Goal: Task Accomplishment & Management: Use online tool/utility

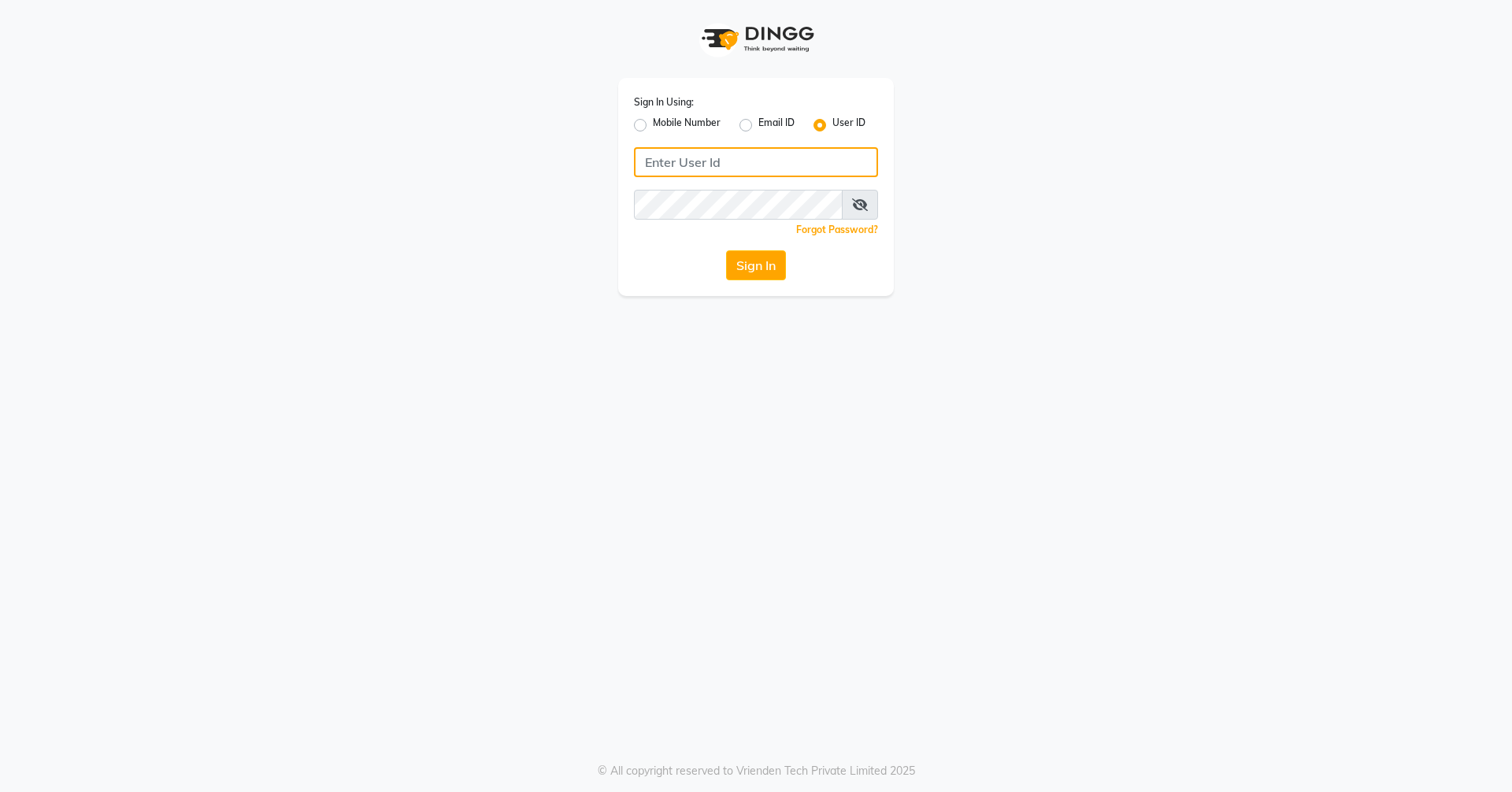
click at [709, 154] on input "Username" at bounding box center [756, 162] width 245 height 30
drag, startPoint x: 756, startPoint y: 271, endPoint x: 777, endPoint y: 322, distance: 55.2
click at [731, 273] on button "Sign In" at bounding box center [756, 265] width 60 height 30
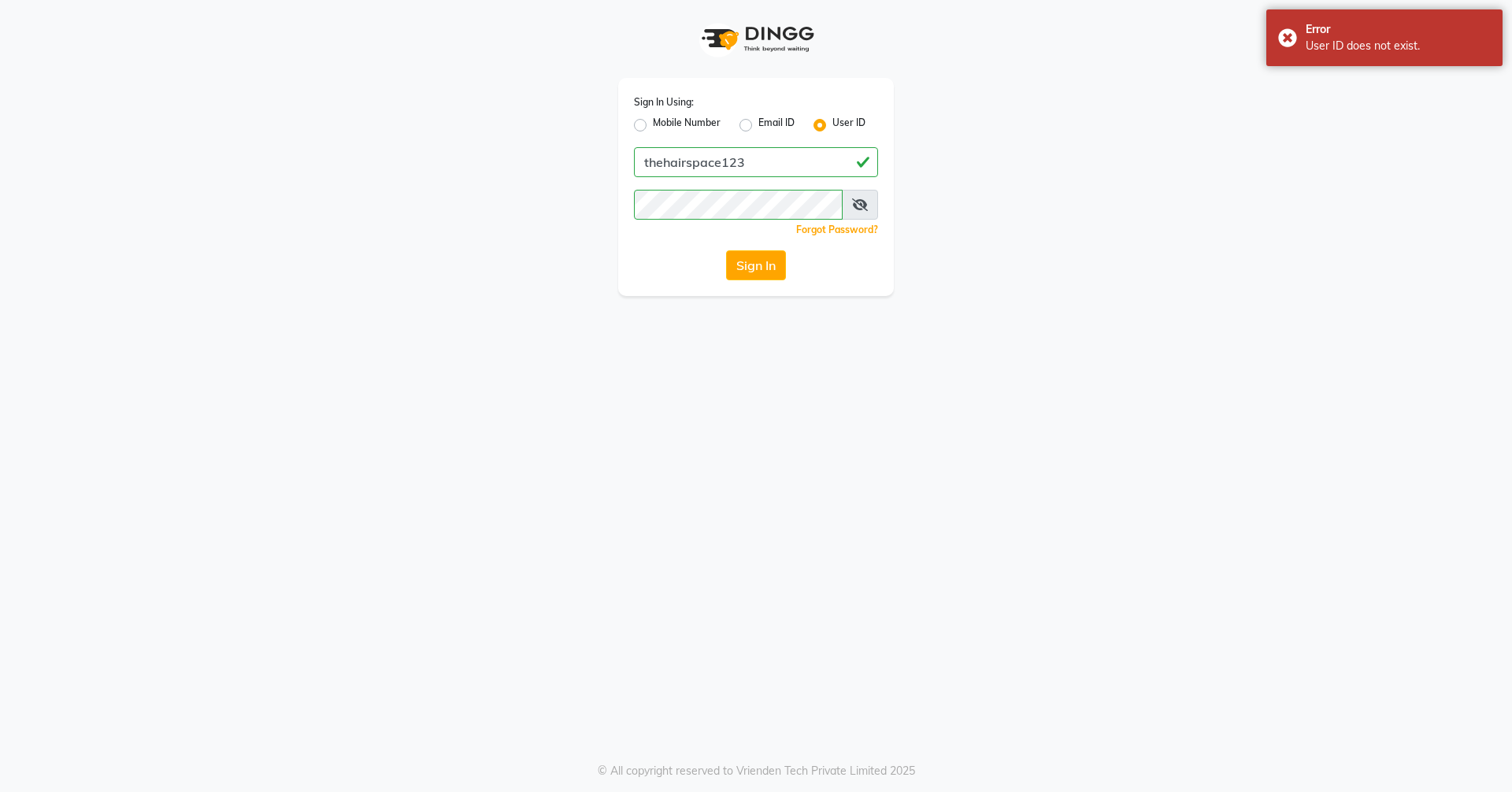
click at [731, 203] on icon at bounding box center [860, 204] width 16 height 12
click at [731, 268] on button "Sign In" at bounding box center [756, 265] width 60 height 30
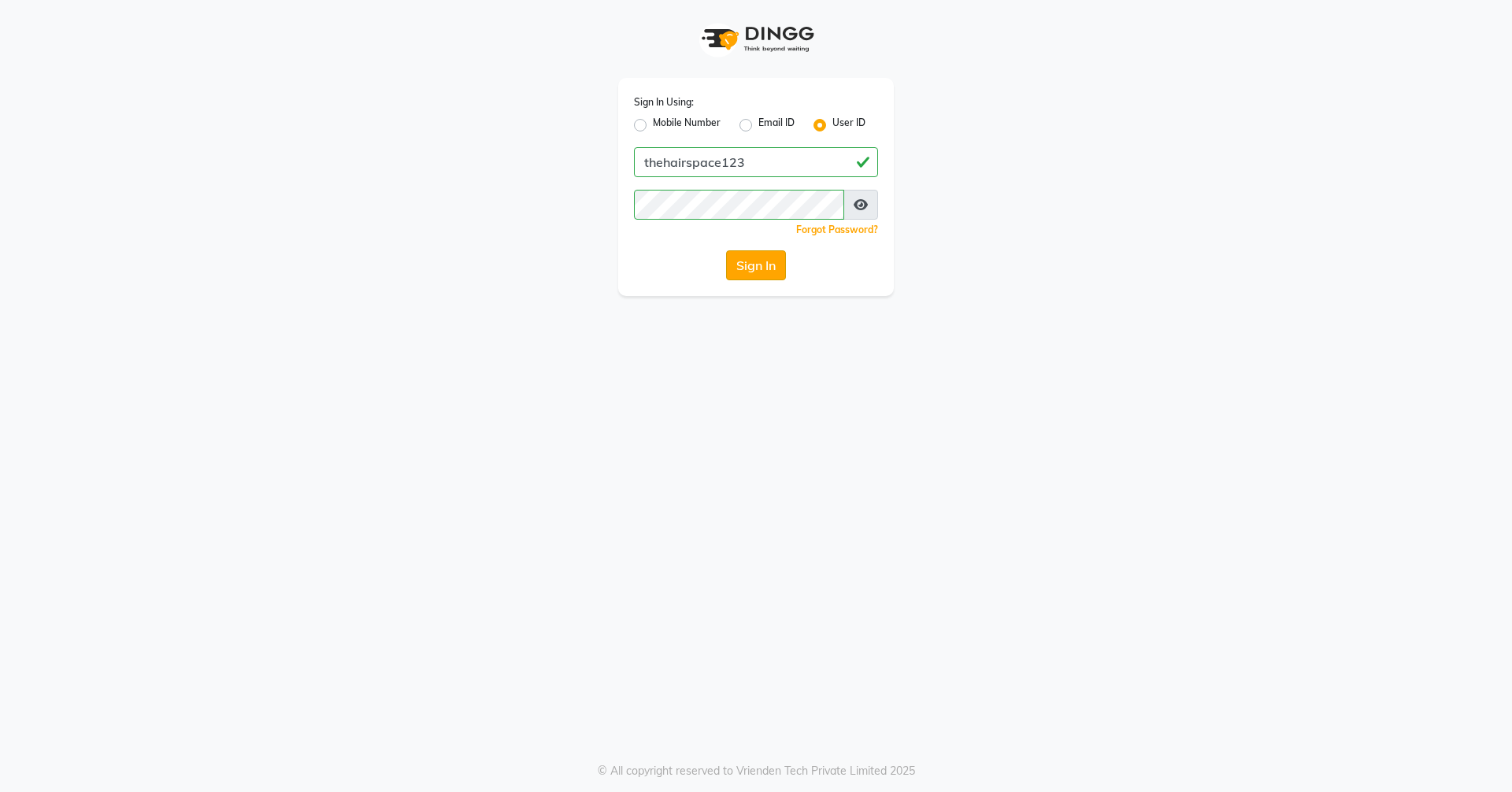
click at [731, 268] on button "Sign In" at bounding box center [756, 265] width 60 height 30
click at [731, 264] on button "Sign In" at bounding box center [756, 265] width 60 height 30
click at [731, 264] on div "Sign In" at bounding box center [756, 265] width 245 height 30
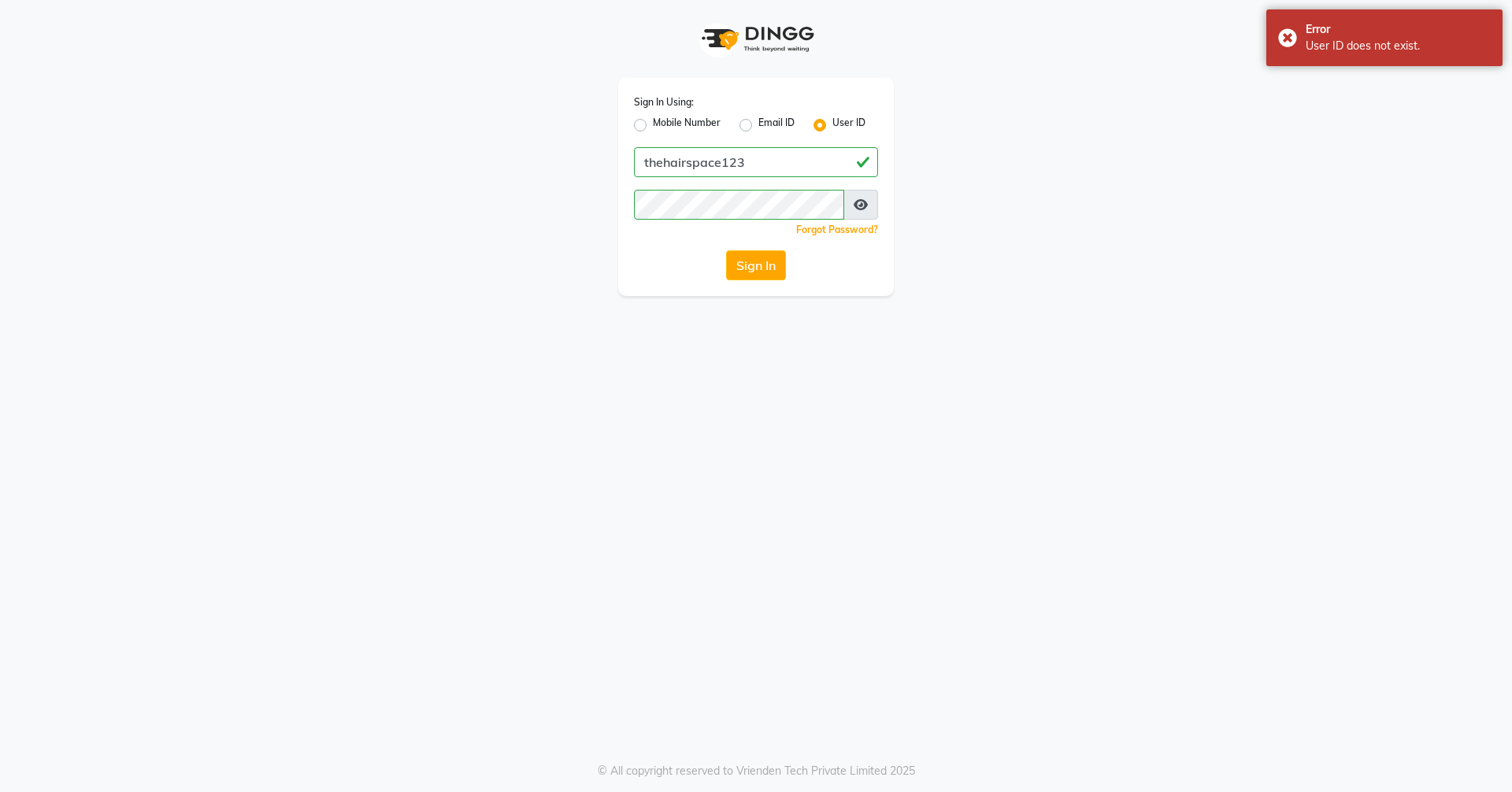
click at [731, 406] on div "Sign In Using: Mobile Number Email ID User ID thehairspace123 Remember me Forgo…" at bounding box center [756, 396] width 1512 height 792
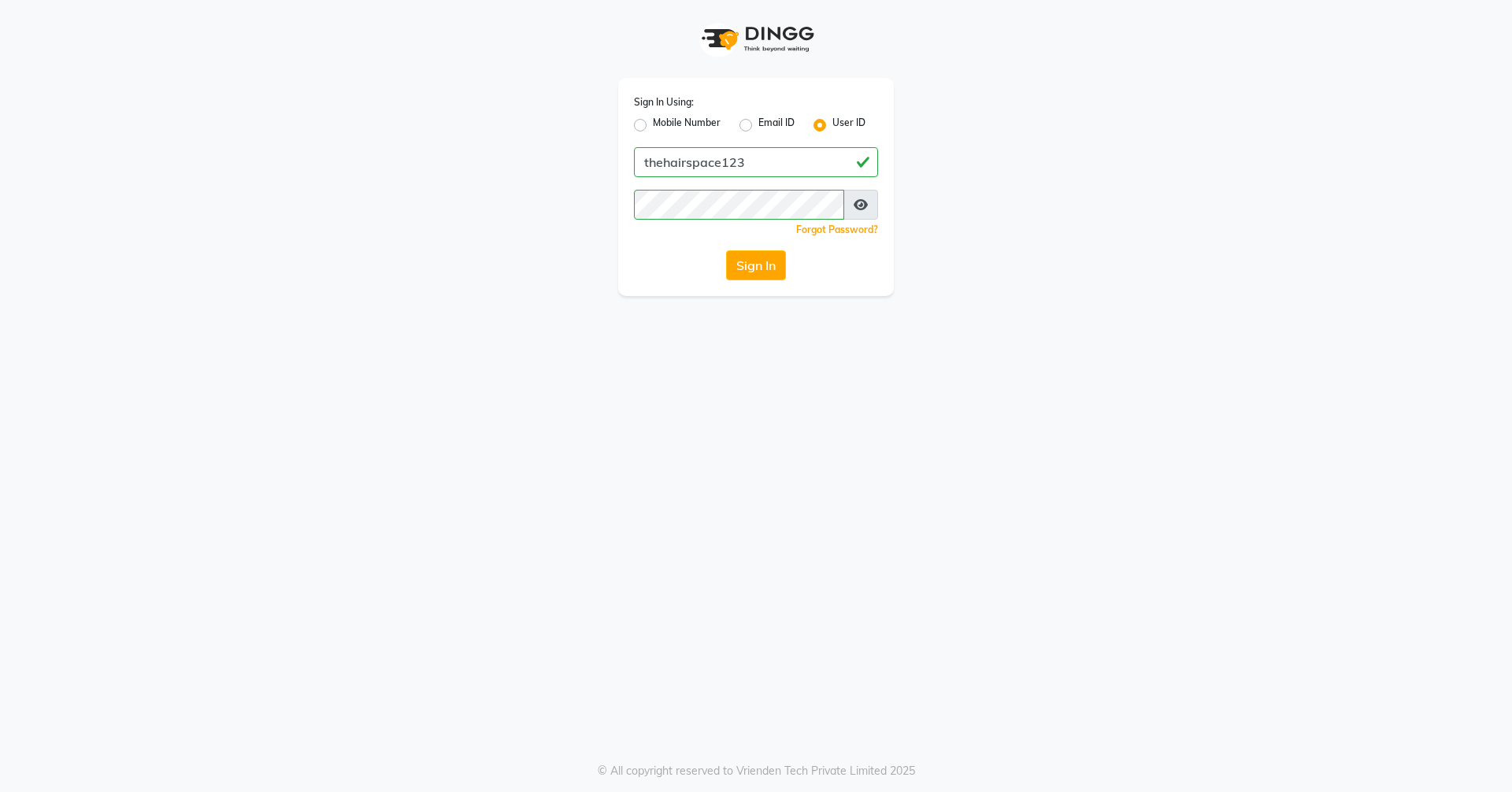
click at [731, 255] on button "Sign In" at bounding box center [756, 265] width 60 height 30
click at [731, 163] on input "thehairspace123" at bounding box center [756, 162] width 245 height 30
type input "t"
click at [684, 166] on input "Username" at bounding box center [756, 162] width 245 height 30
click at [731, 268] on button "Sign In" at bounding box center [756, 265] width 60 height 30
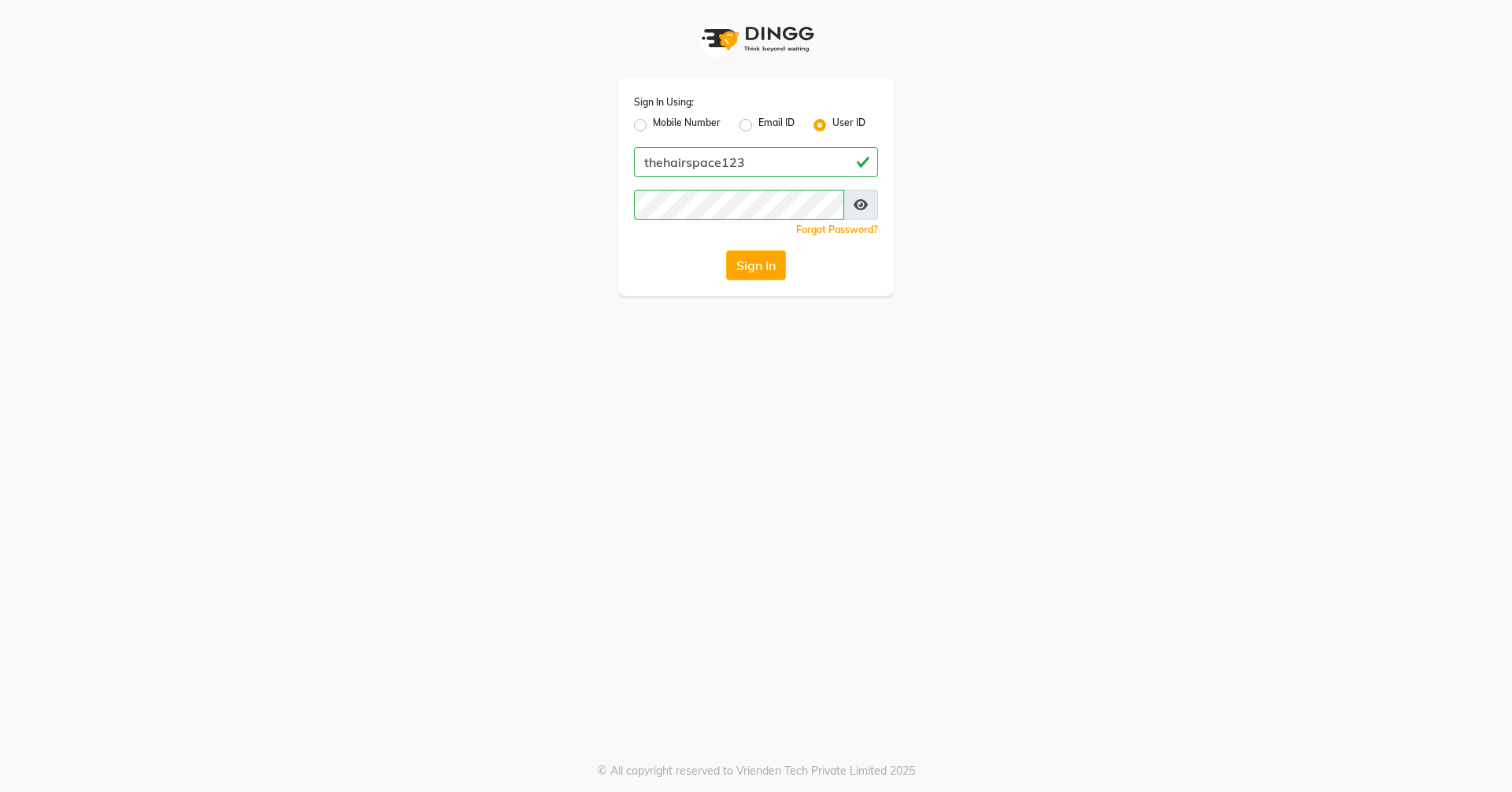
click at [731, 204] on icon at bounding box center [861, 204] width 14 height 12
click at [731, 260] on button "Sign In" at bounding box center [756, 265] width 60 height 30
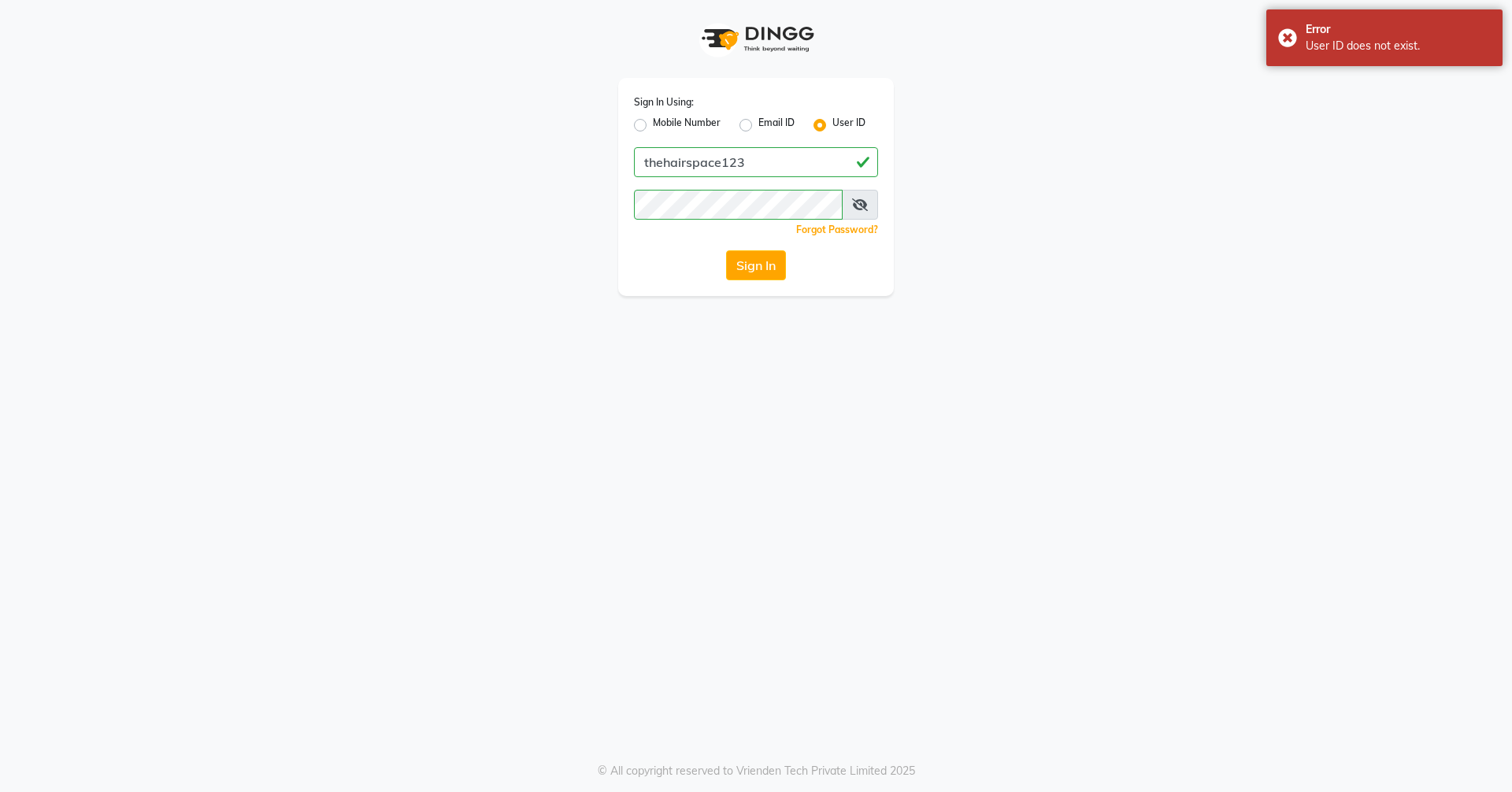
click at [731, 118] on div "Email ID" at bounding box center [767, 125] width 55 height 19
click at [731, 203] on icon at bounding box center [860, 204] width 16 height 12
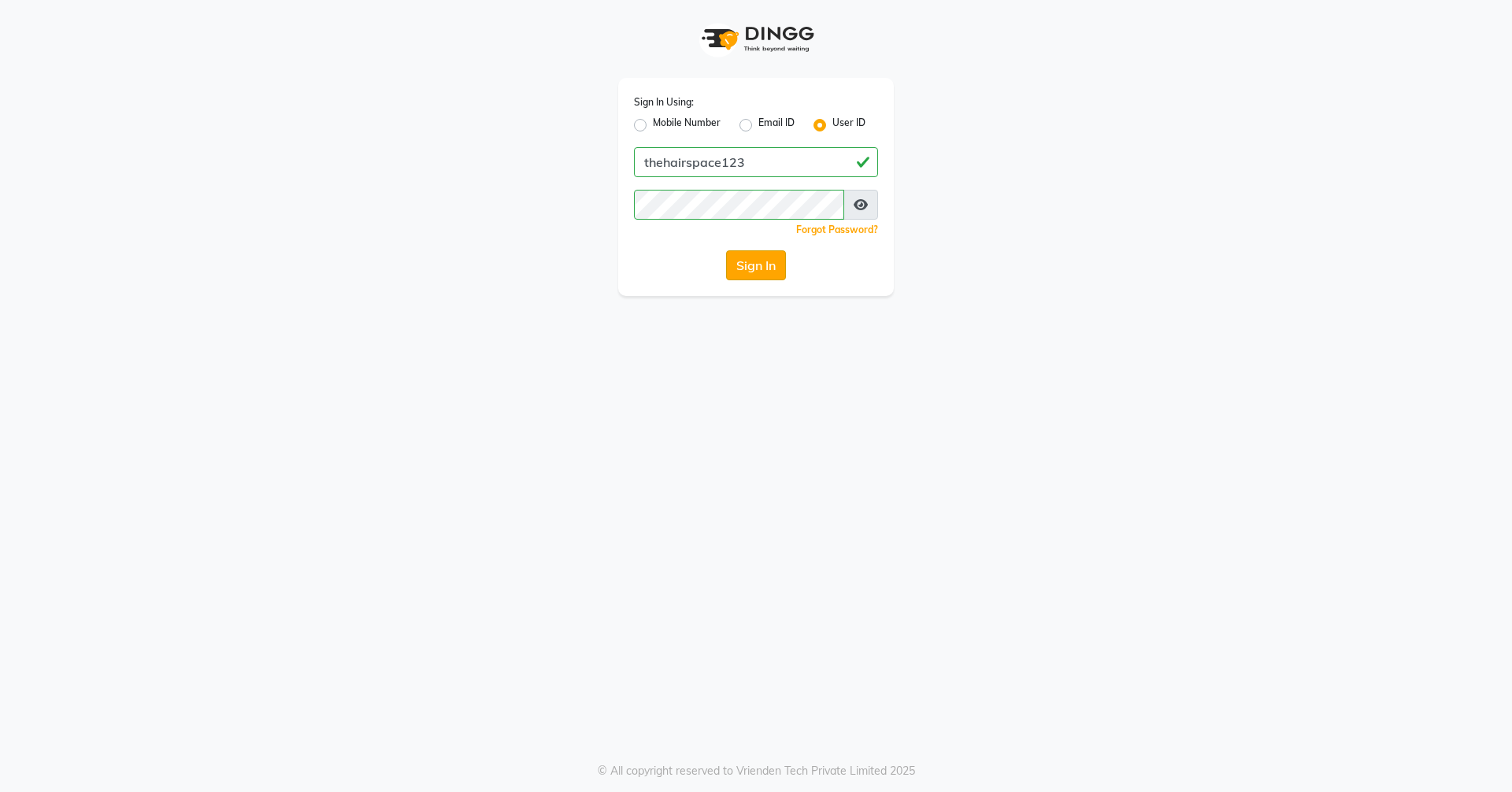
click at [731, 260] on button "Sign In" at bounding box center [756, 265] width 60 height 30
click at [731, 163] on input "thehairspace123" at bounding box center [756, 162] width 245 height 30
type input "t"
click at [731, 159] on input "Username" at bounding box center [756, 162] width 245 height 30
type input "hairspace123"
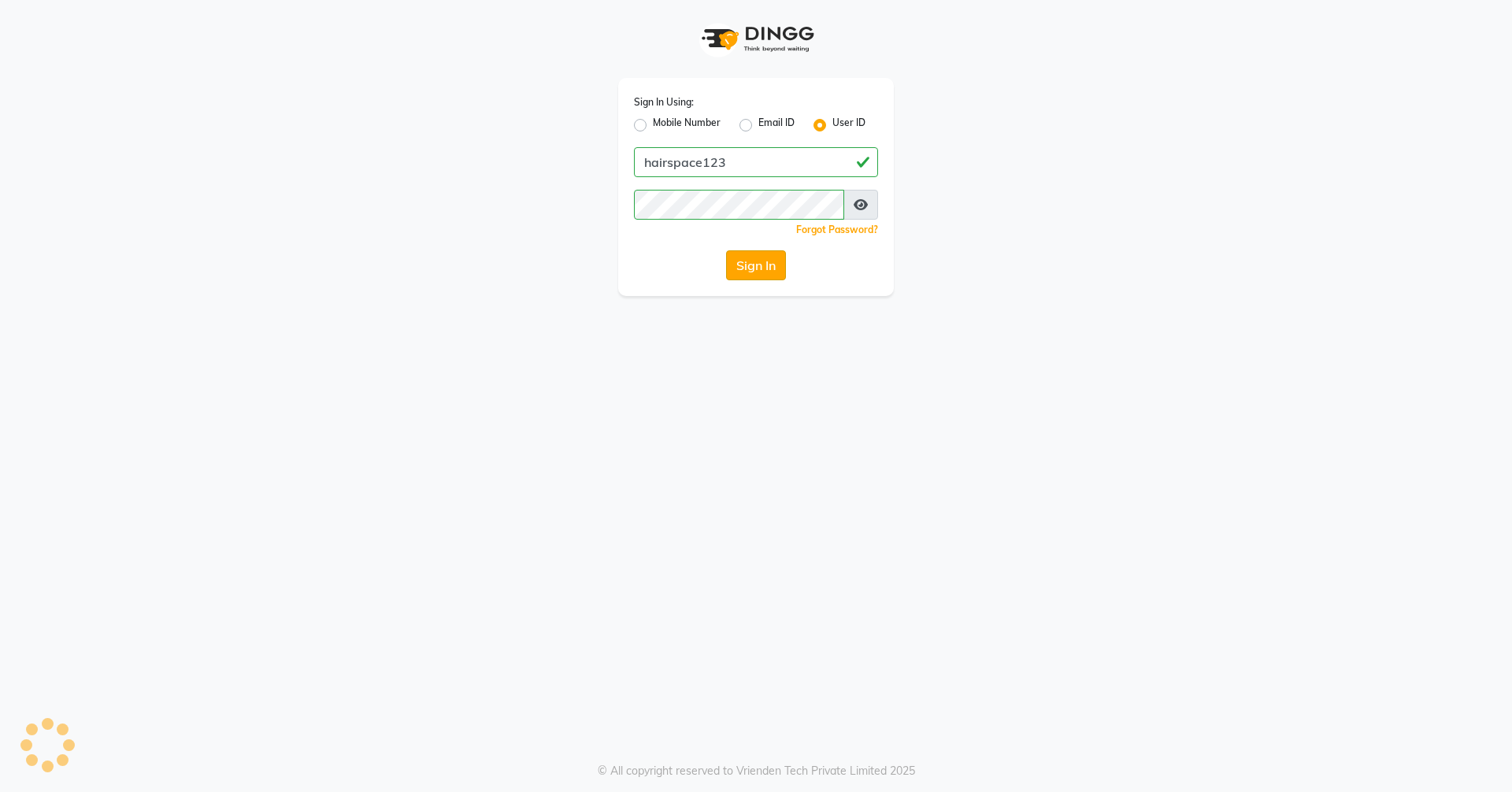
click at [731, 262] on button "Sign In" at bounding box center [756, 265] width 60 height 30
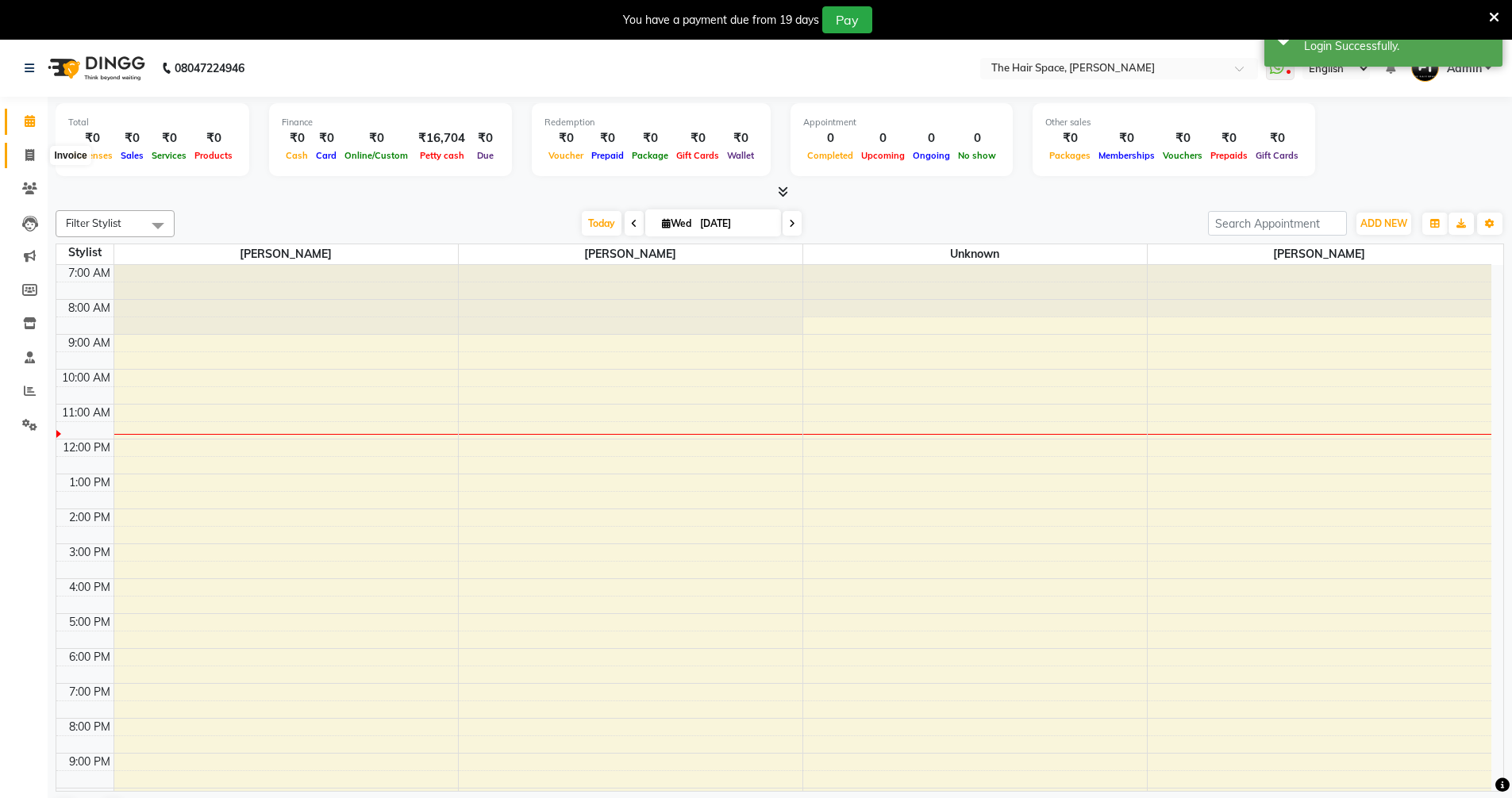
click at [33, 158] on icon at bounding box center [30, 154] width 9 height 11
select select "service"
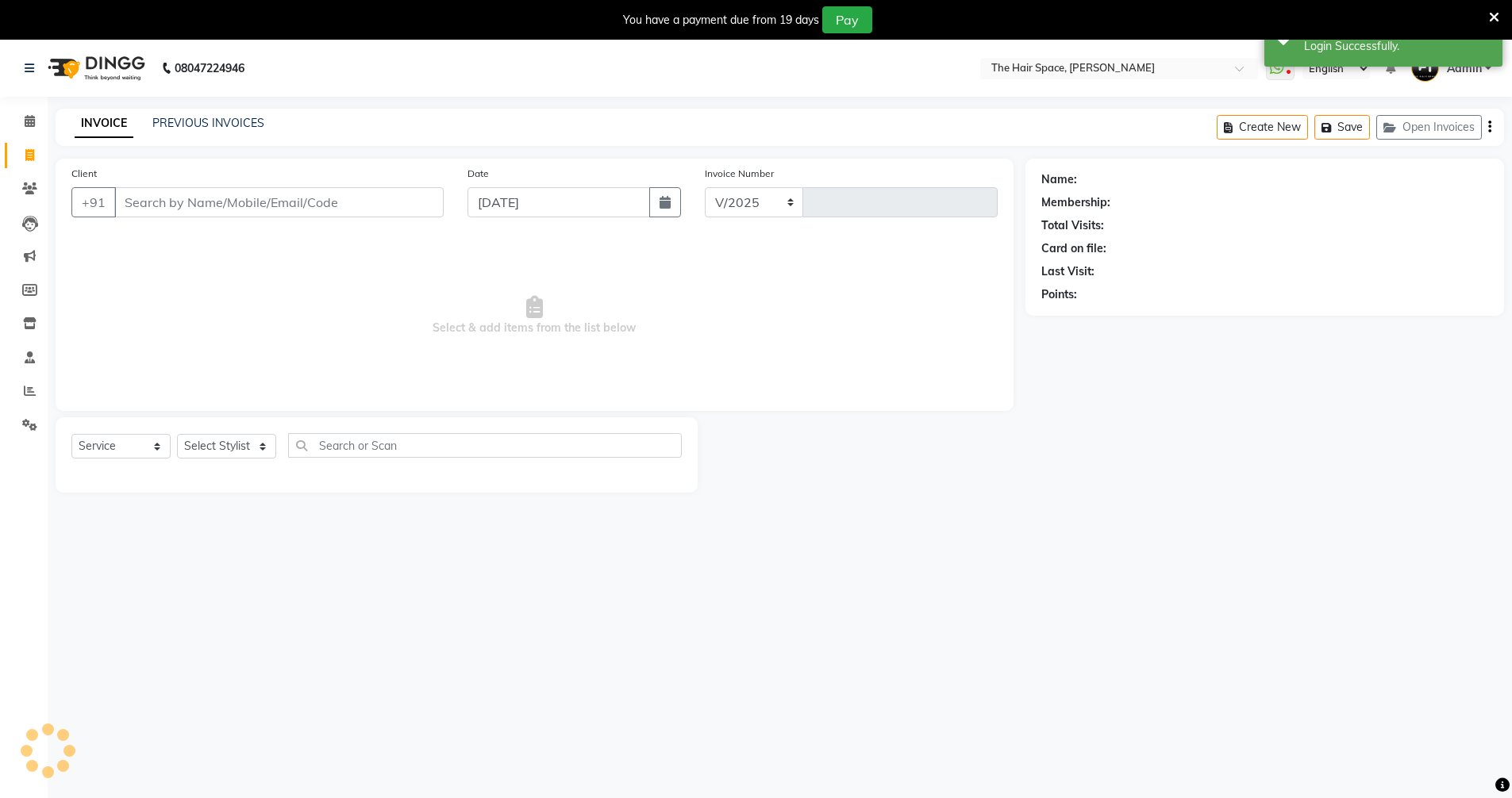
select select "6663"
type input "1694"
click at [236, 199] on input "Client" at bounding box center [278, 202] width 329 height 30
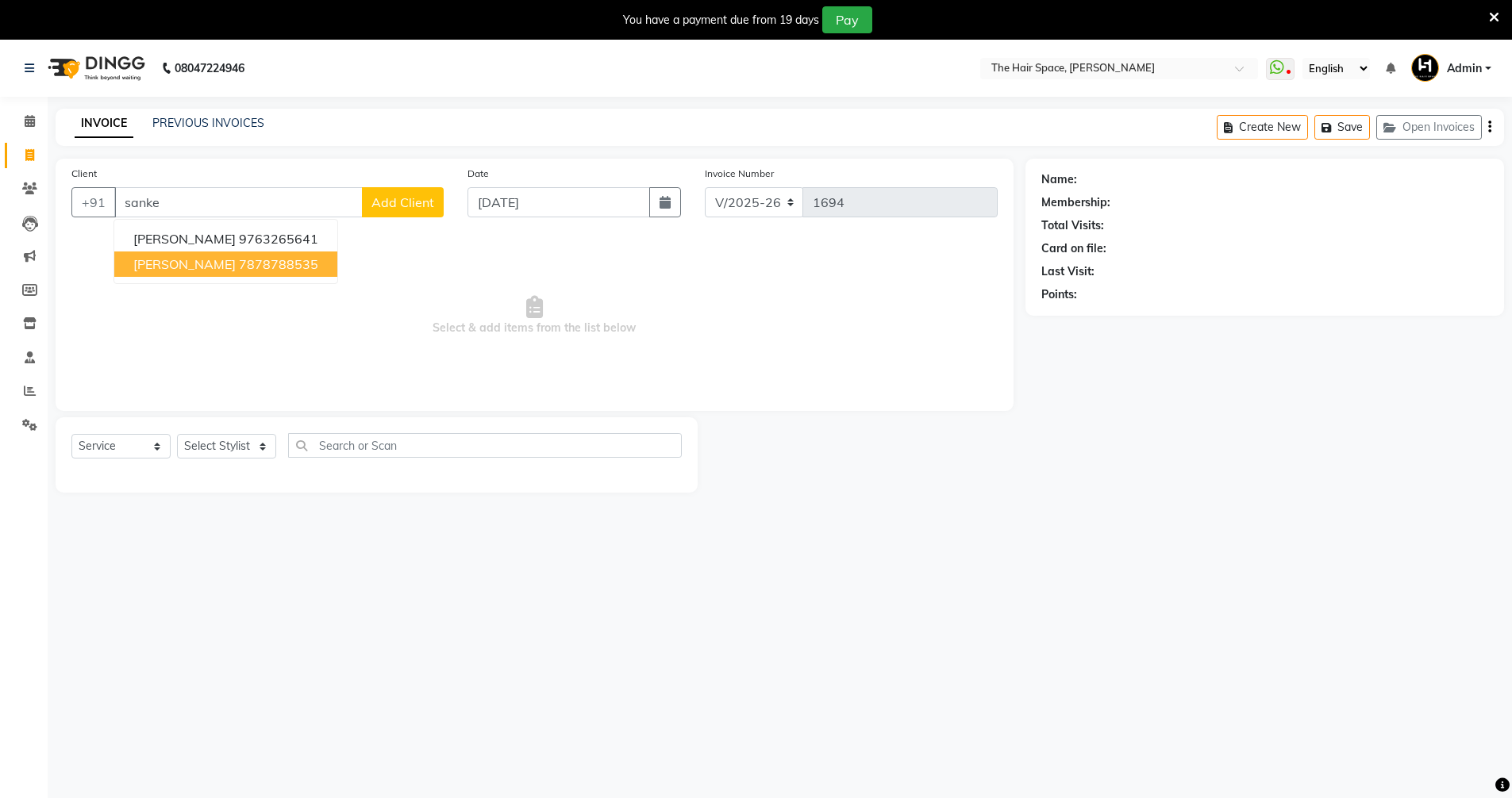
click at [212, 264] on span "[PERSON_NAME]" at bounding box center [185, 264] width 102 height 16
type input "7878788535"
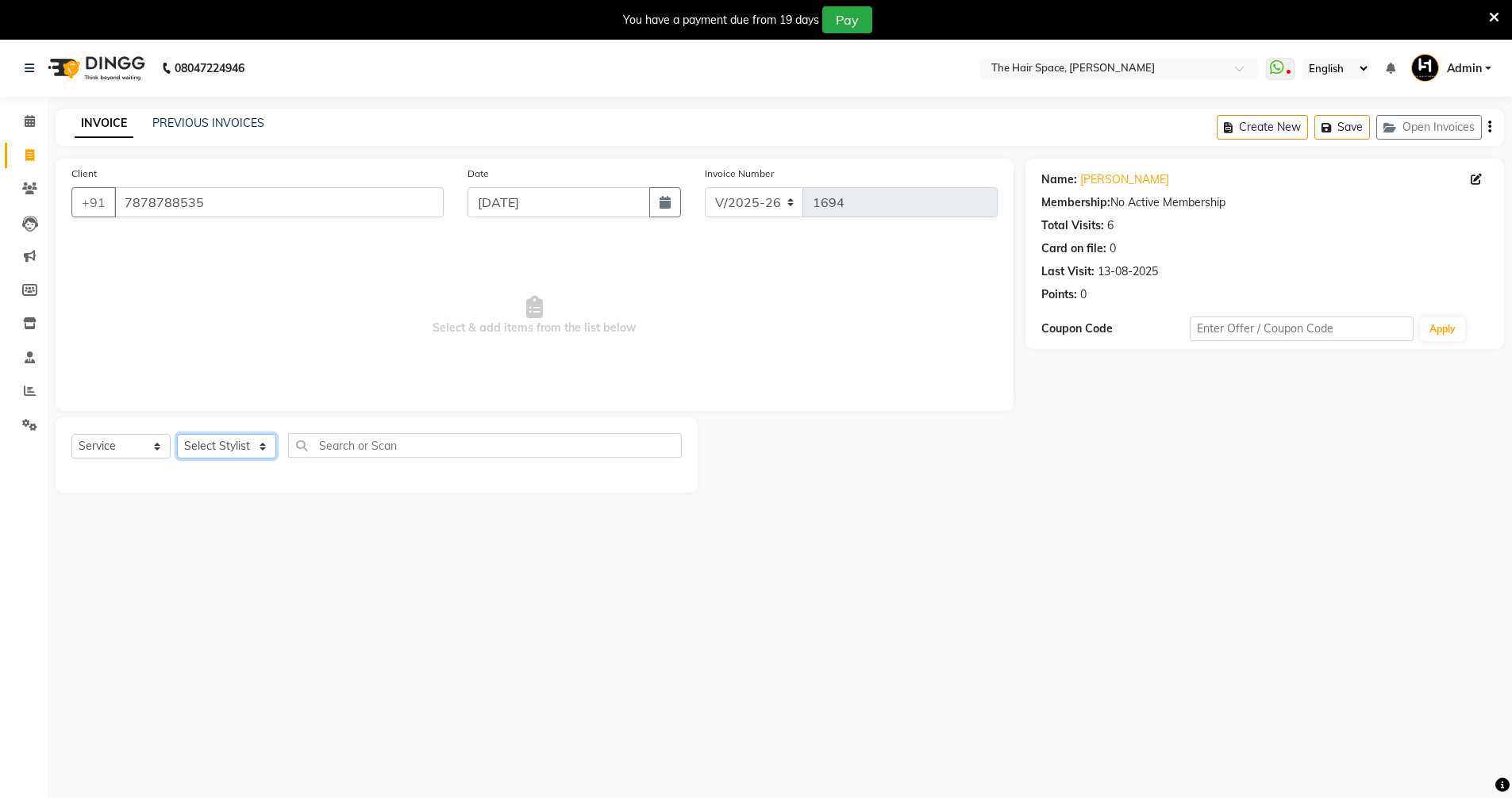
click at [258, 444] on select "Select Stylist [PERSON_NAME] Nai [PERSON_NAME] [PERSON_NAME] Unknown" at bounding box center [226, 447] width 99 height 25
select select "51969"
click at [177, 434] on select "Select Stylist [PERSON_NAME] Nai [PERSON_NAME] [PERSON_NAME] Unknown" at bounding box center [226, 447] width 99 height 25
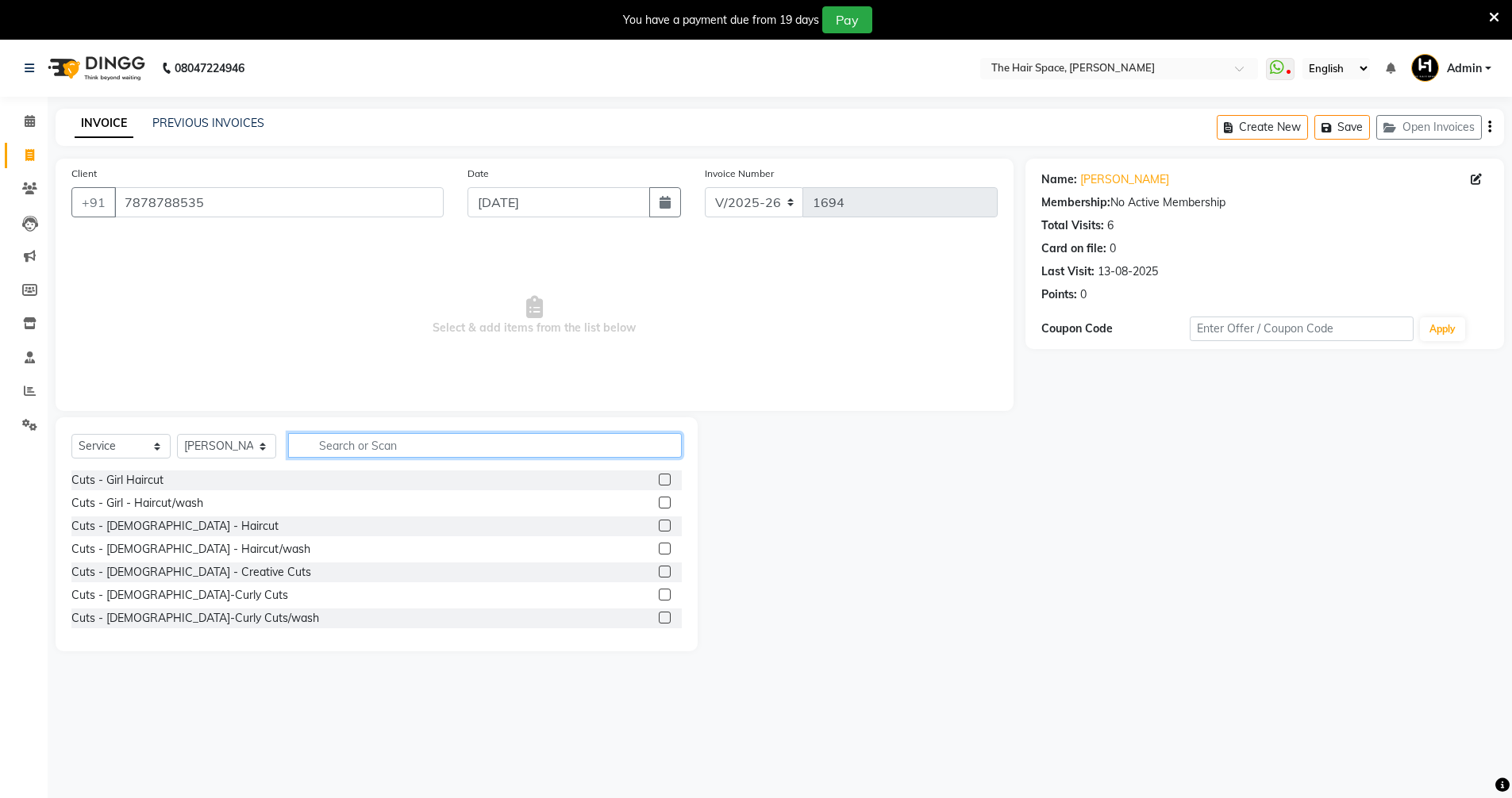
click at [457, 436] on input "text" at bounding box center [485, 446] width 394 height 25
type input "hair cut"
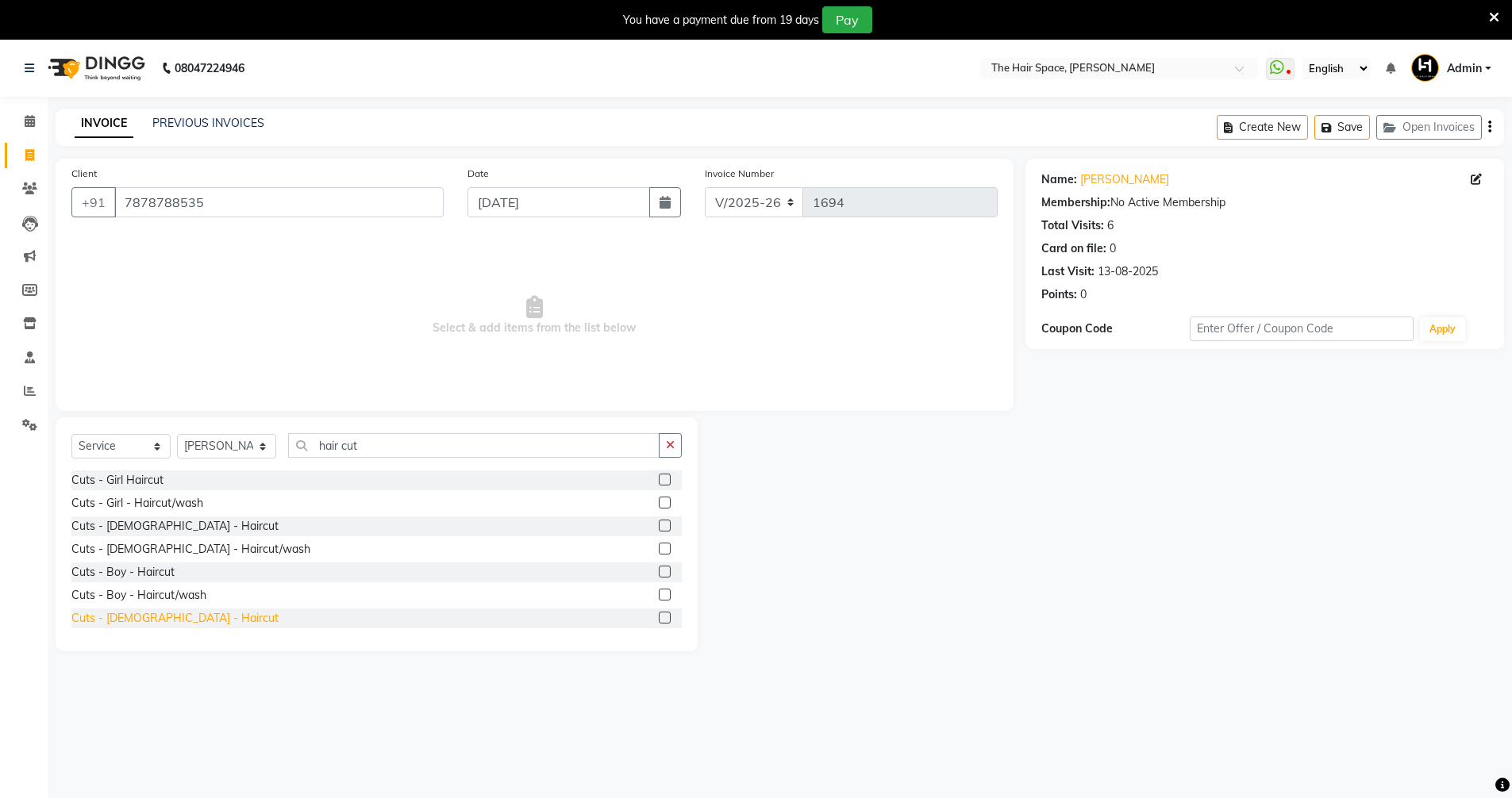
click at [144, 614] on div "Cuts - [DEMOGRAPHIC_DATA] - Haircut" at bounding box center [175, 618] width 208 height 17
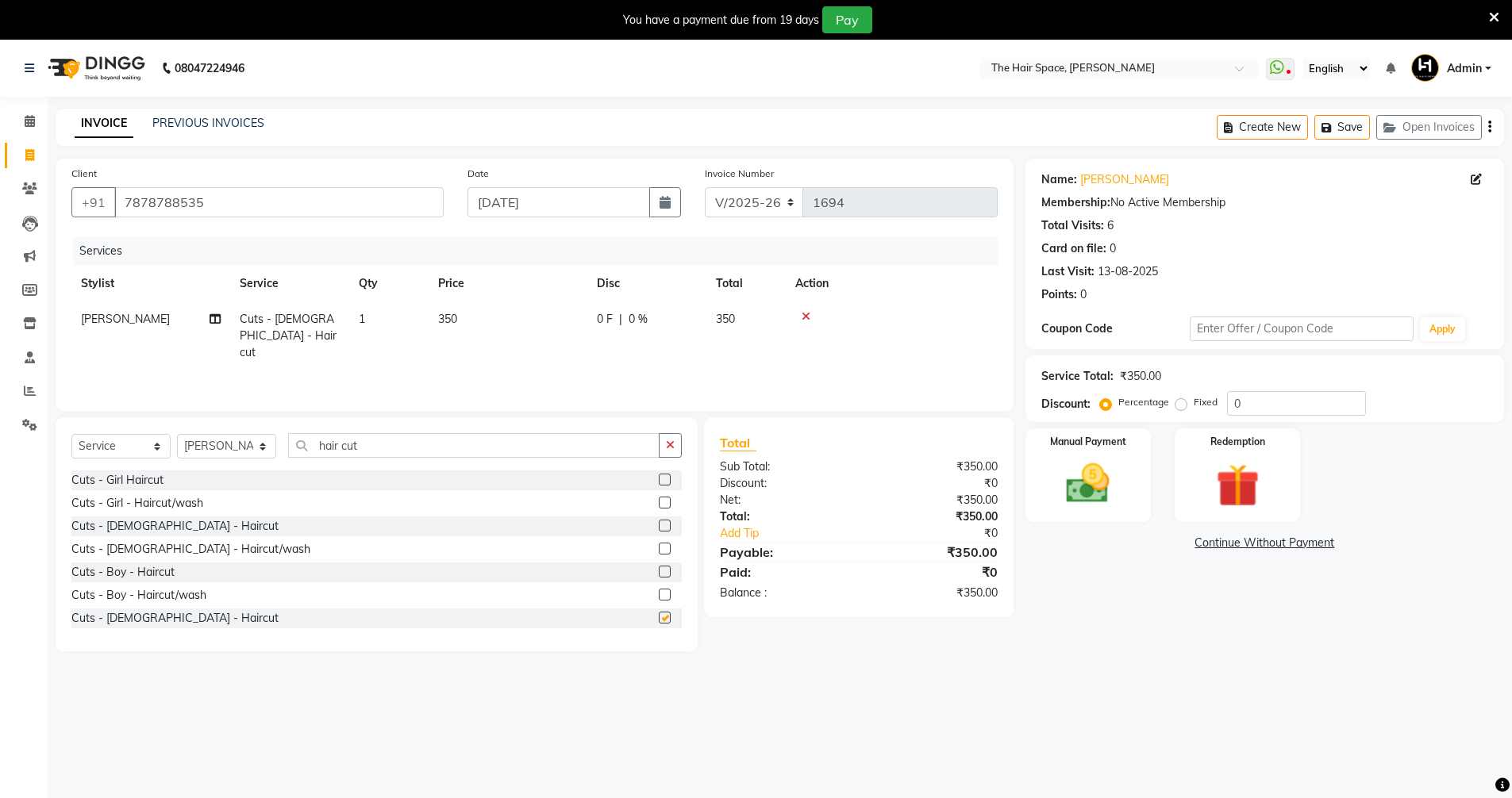
checkbox input "false"
click at [669, 440] on icon "button" at bounding box center [670, 445] width 9 height 11
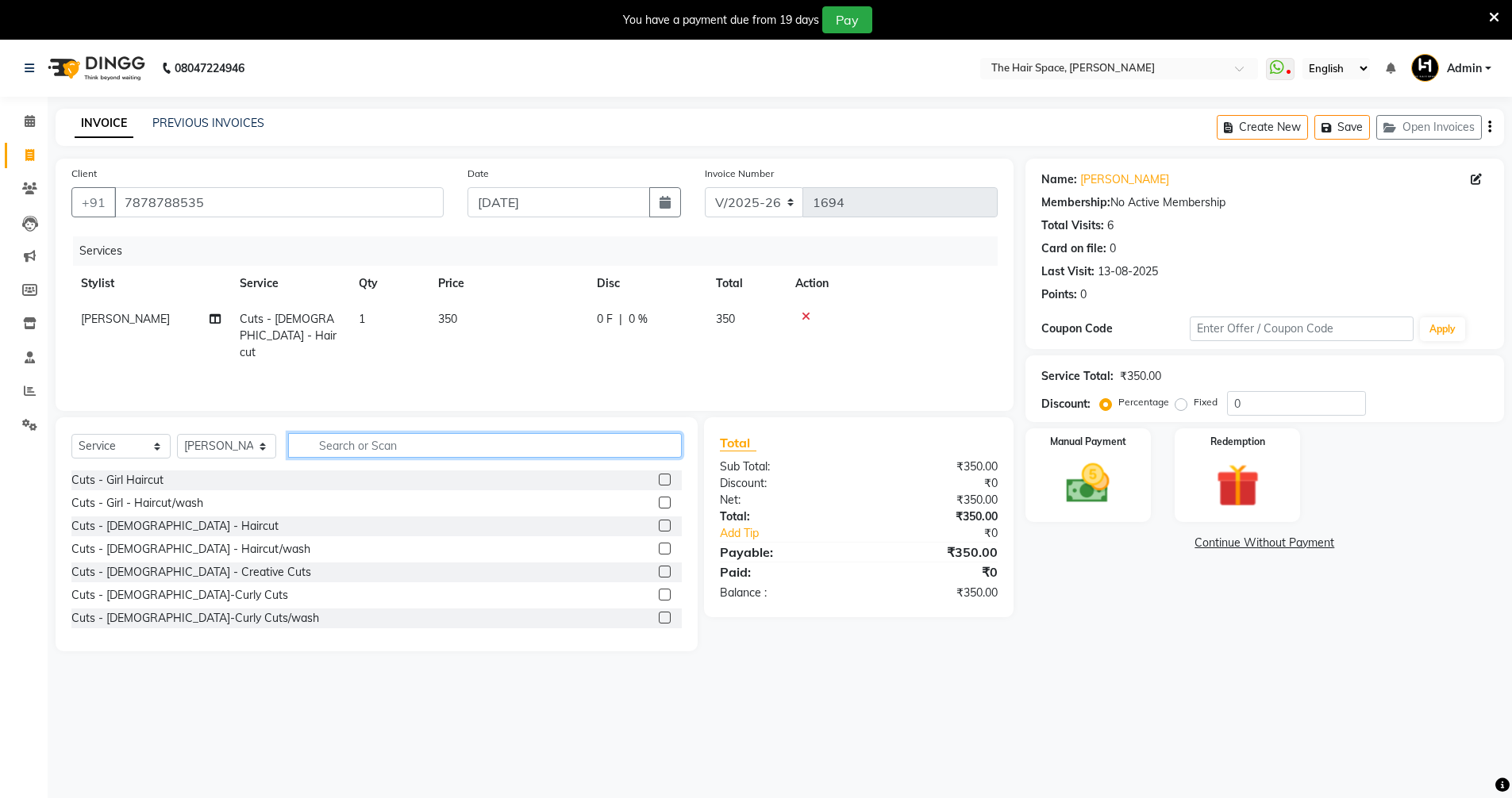
click at [618, 443] on input "text" at bounding box center [485, 446] width 394 height 25
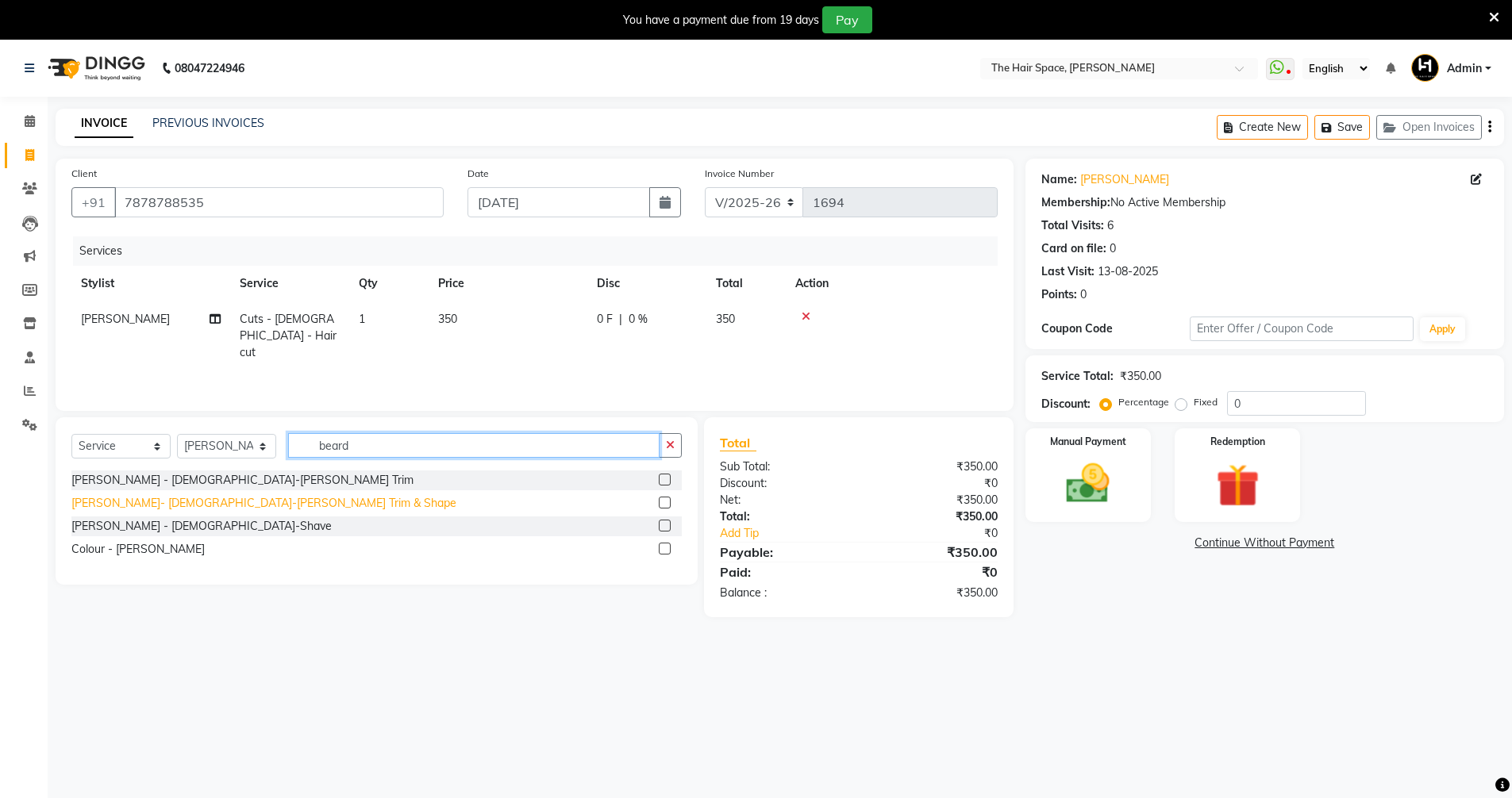
type input "beard"
click at [212, 501] on div "[PERSON_NAME]- [DEMOGRAPHIC_DATA]-[PERSON_NAME] Trim & Shape" at bounding box center [264, 503] width 385 height 17
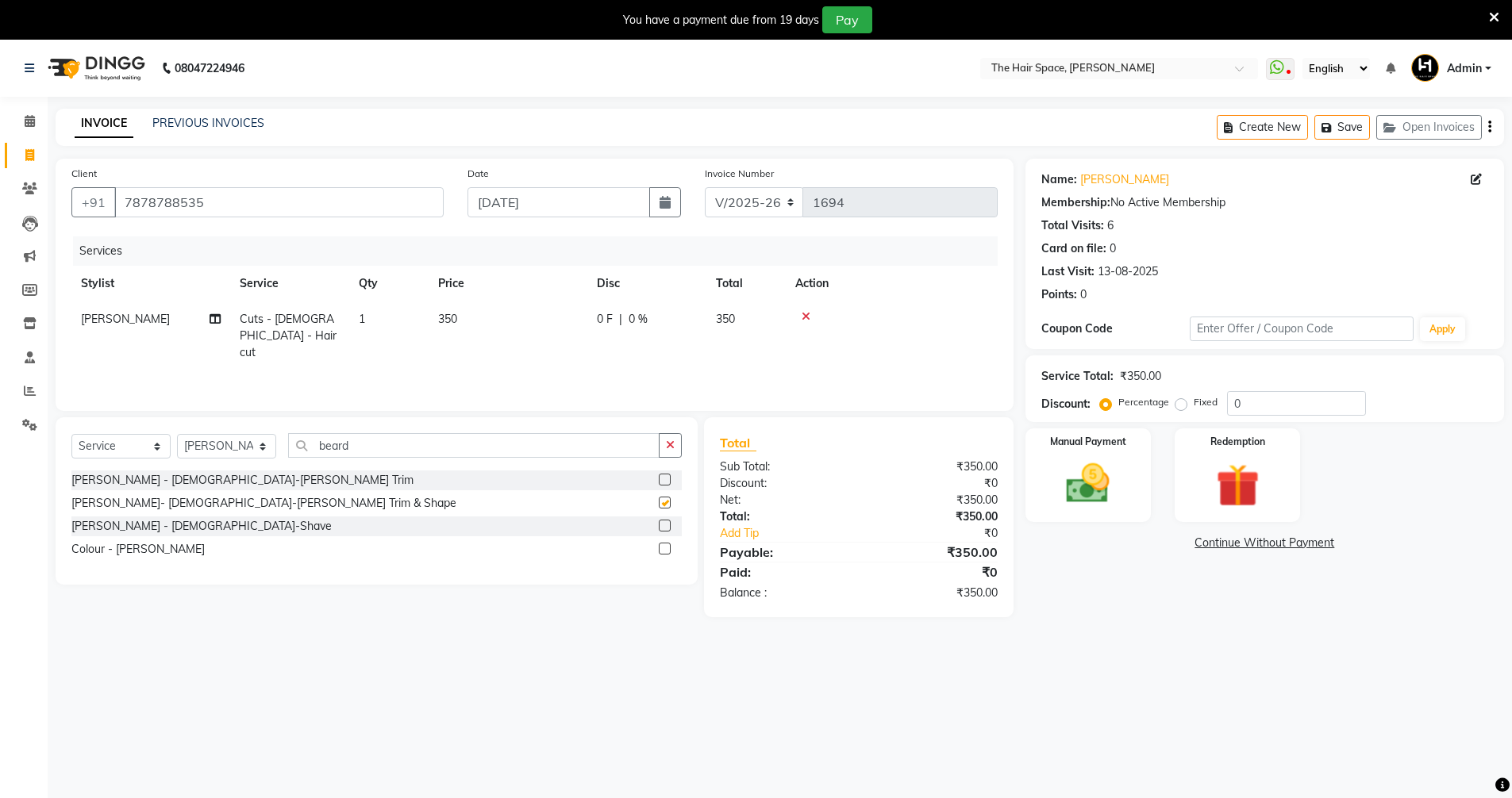
checkbox input "false"
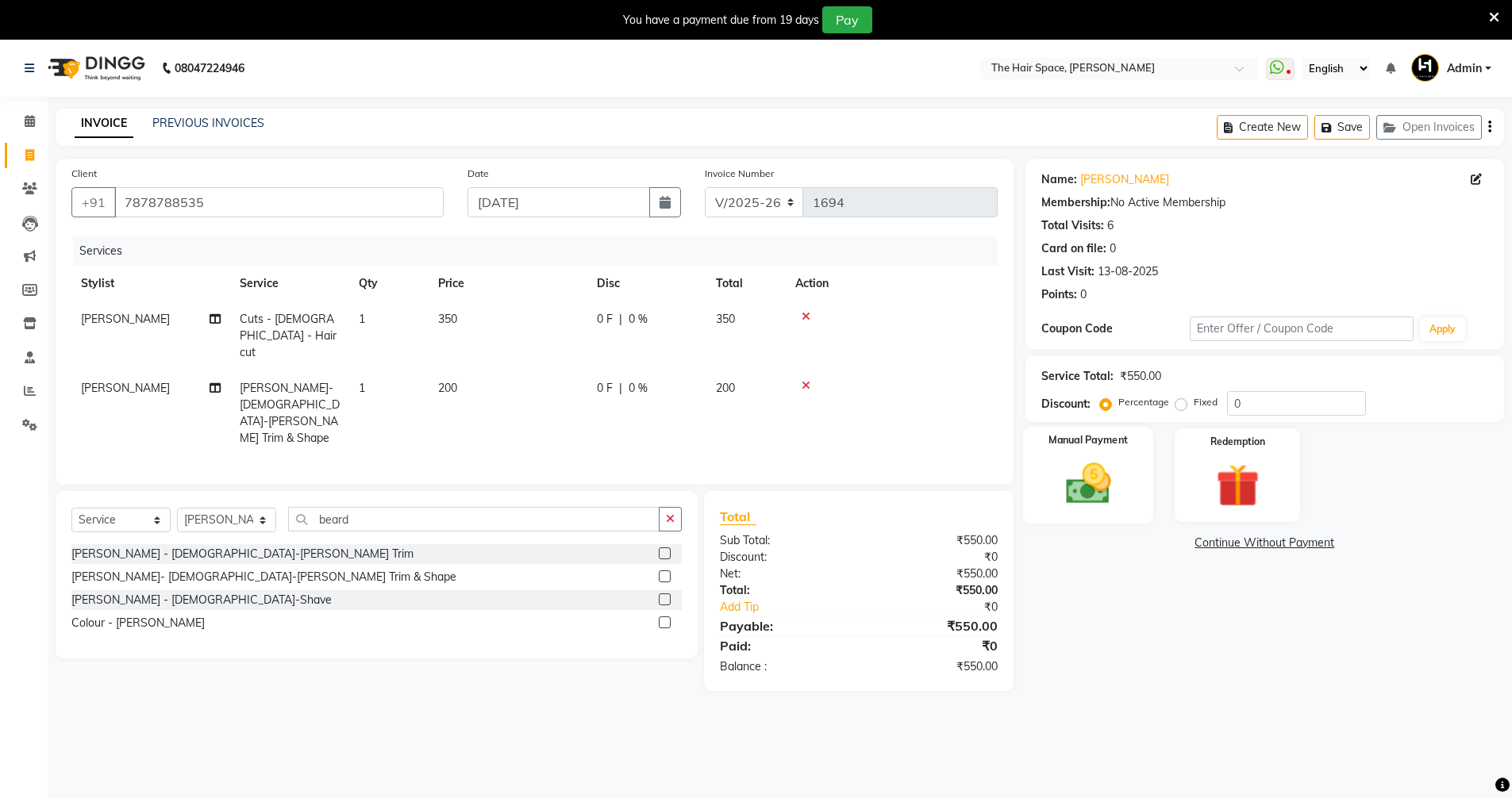
click at [737, 483] on img at bounding box center [1088, 484] width 73 height 51
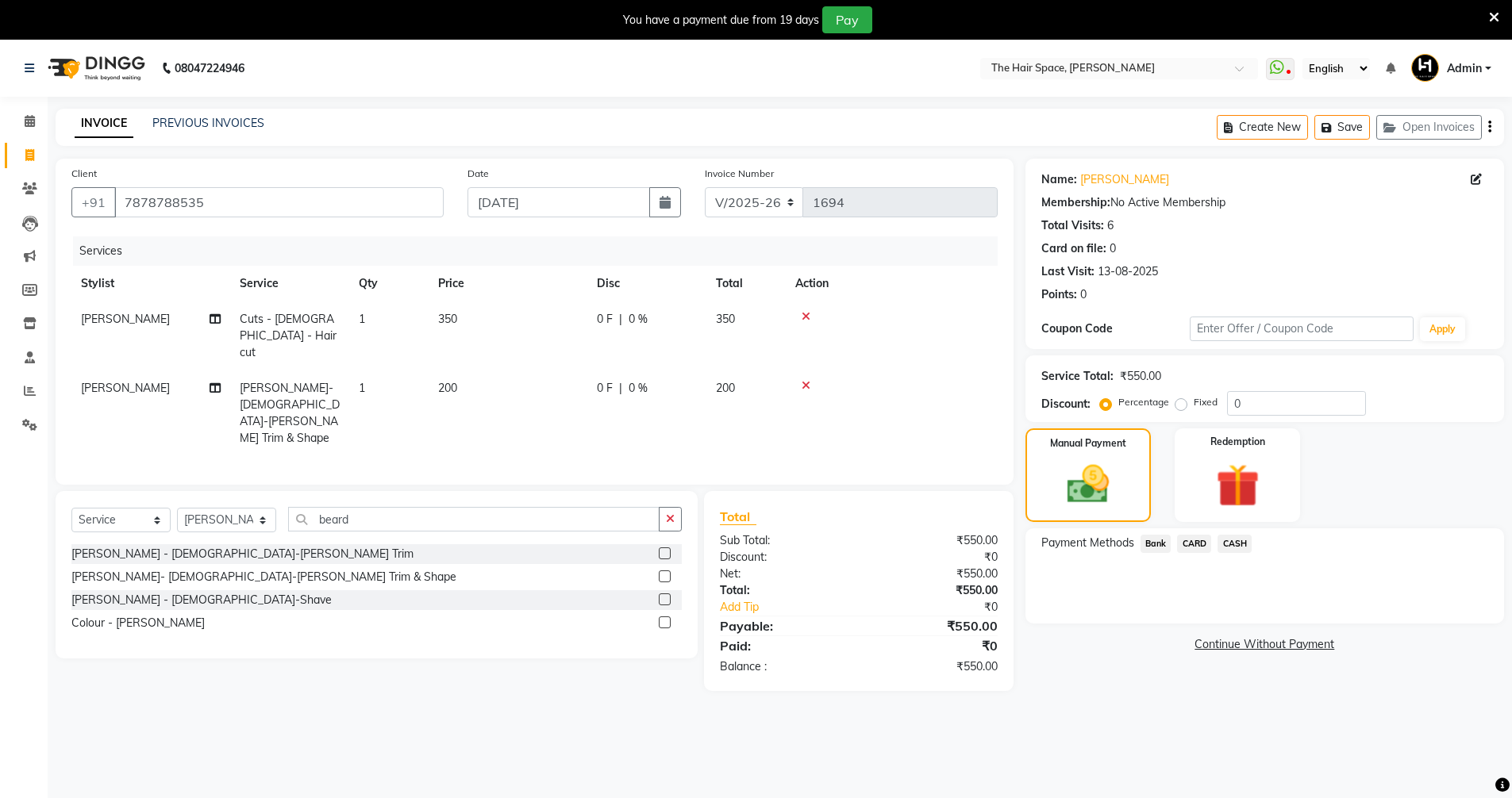
drag, startPoint x: 1231, startPoint y: 534, endPoint x: 1236, endPoint y: 543, distance: 10.3
click at [737, 539] on span "CASH" at bounding box center [1235, 544] width 34 height 19
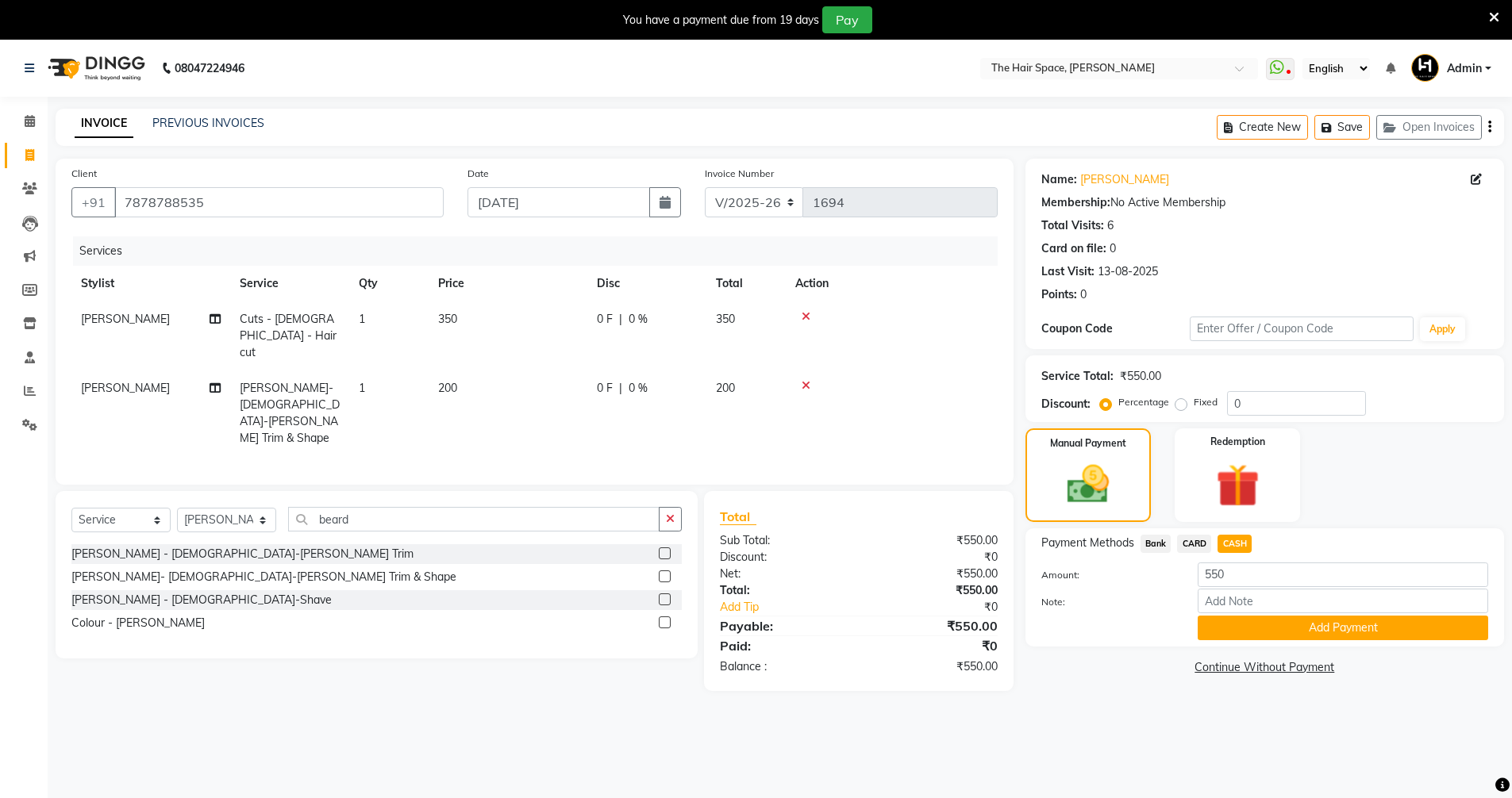
click at [737, 544] on span "CASH" at bounding box center [1235, 544] width 34 height 19
click at [737, 629] on button "Add Payment" at bounding box center [1342, 628] width 291 height 25
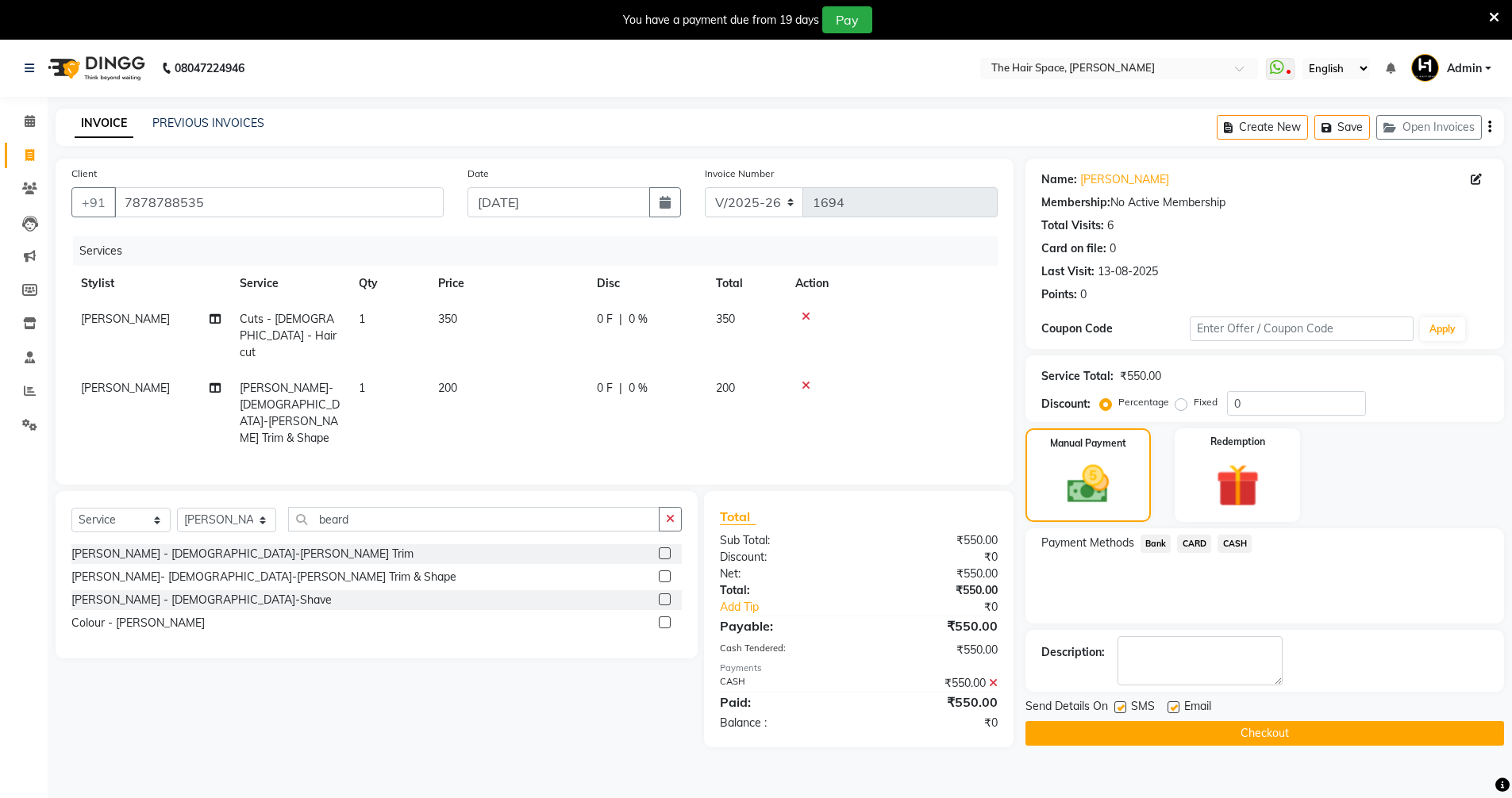
click at [737, 705] on label at bounding box center [1173, 706] width 11 height 11
click at [737, 705] on input "checkbox" at bounding box center [1173, 708] width 11 height 11
checkbox input "false"
click at [737, 707] on label at bounding box center [1120, 706] width 11 height 11
click at [737, 707] on input "checkbox" at bounding box center [1120, 708] width 11 height 11
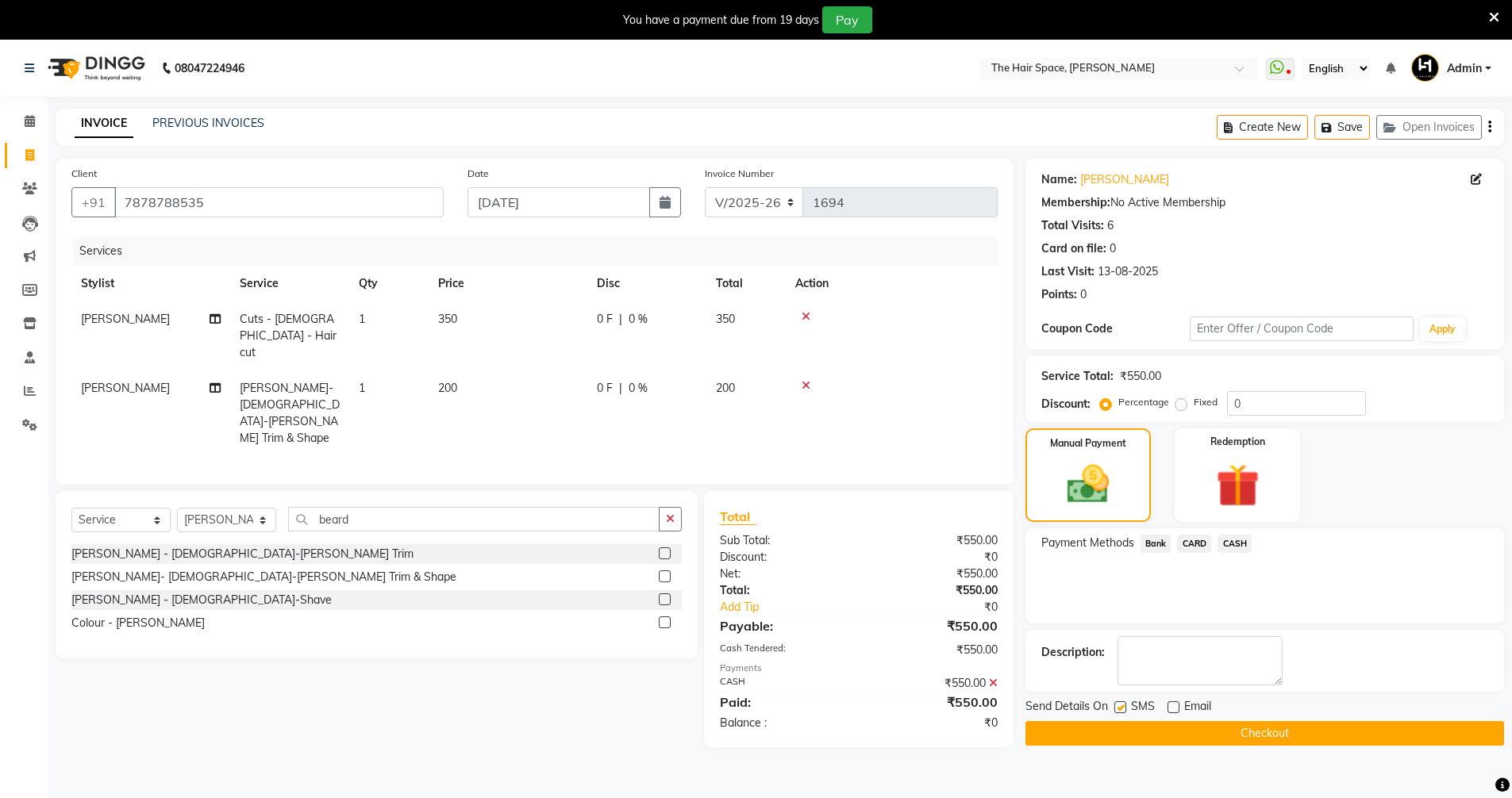
checkbox input "false"
drag, startPoint x: 1124, startPoint y: 733, endPoint x: 1110, endPoint y: 726, distance: 15.7
click at [737, 733] on button "Checkout" at bounding box center [1265, 734] width 479 height 25
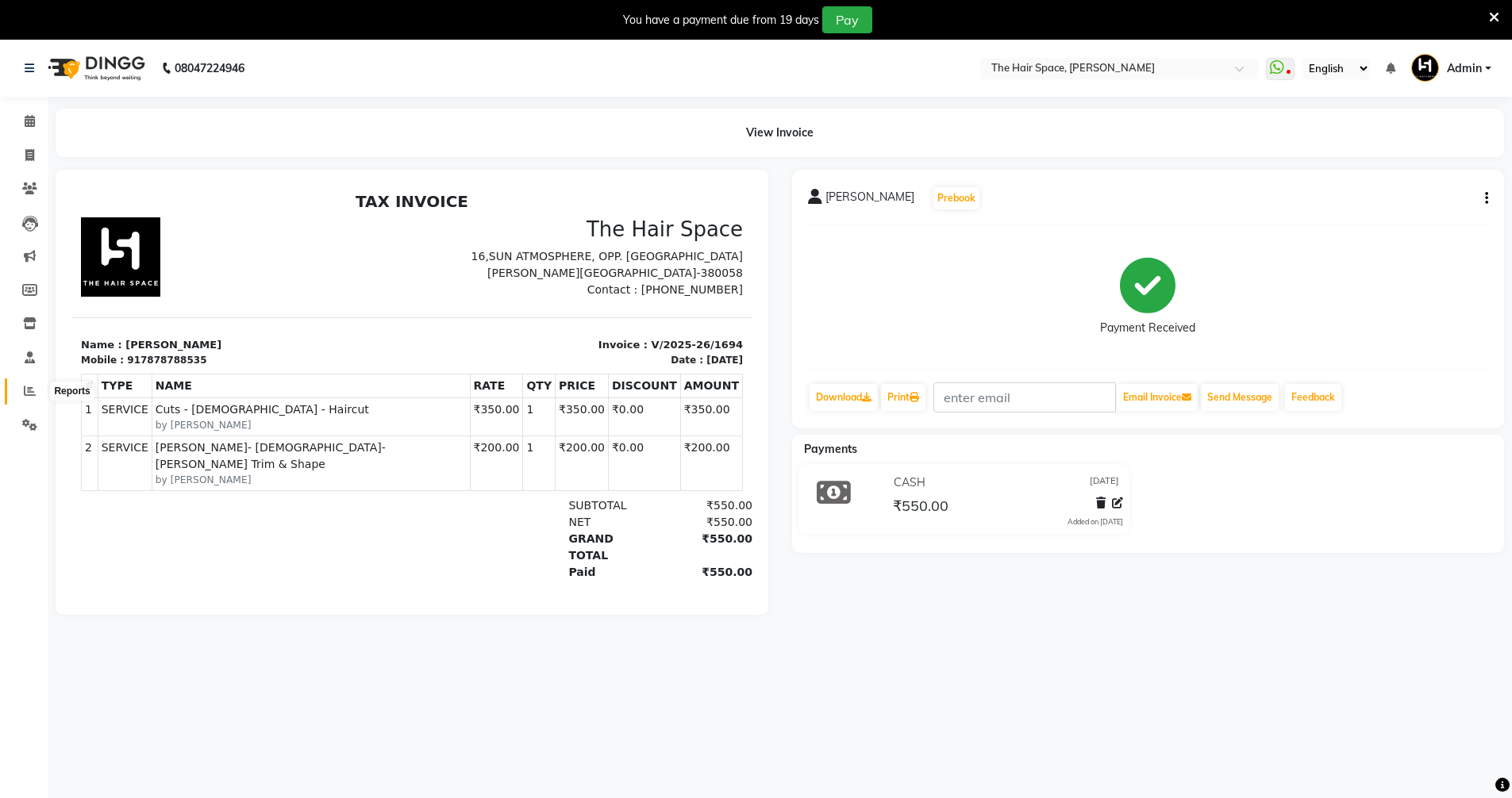
click at [28, 391] on icon at bounding box center [29, 390] width 11 height 11
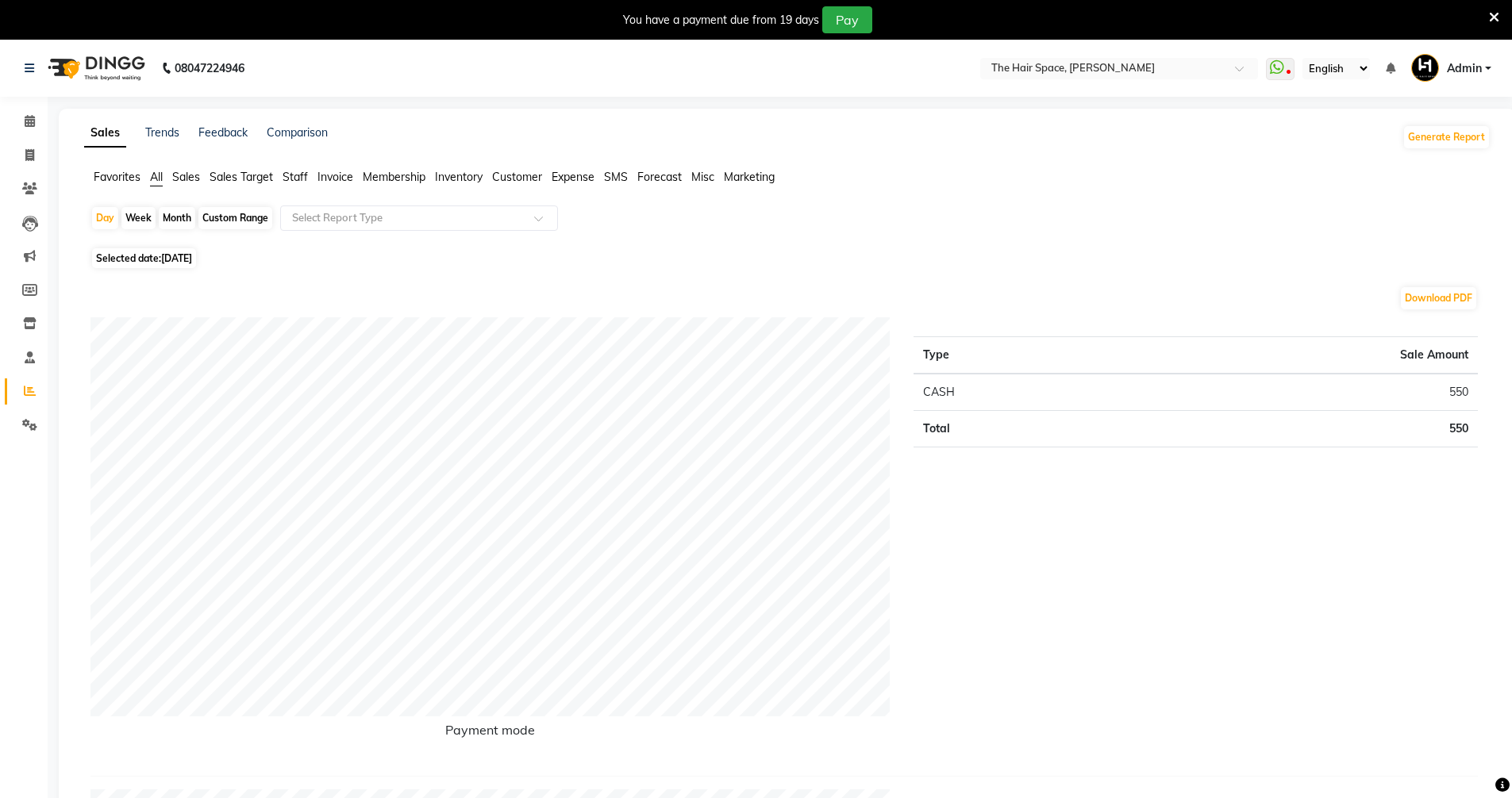
click at [165, 260] on span "[DATE]" at bounding box center [176, 258] width 31 height 11
select select "9"
select select "2025"
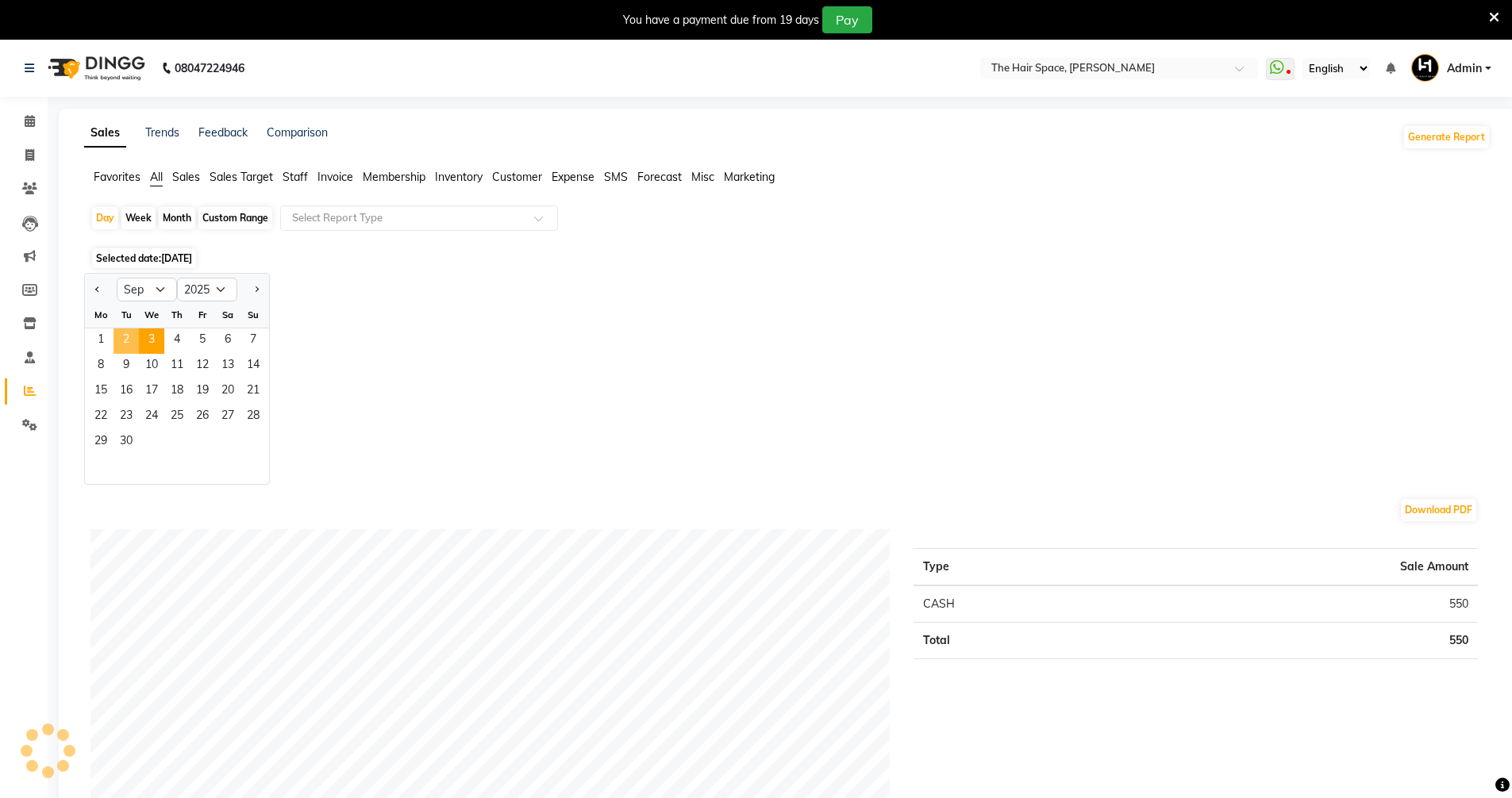
click at [129, 341] on span "2" at bounding box center [126, 341] width 26 height 26
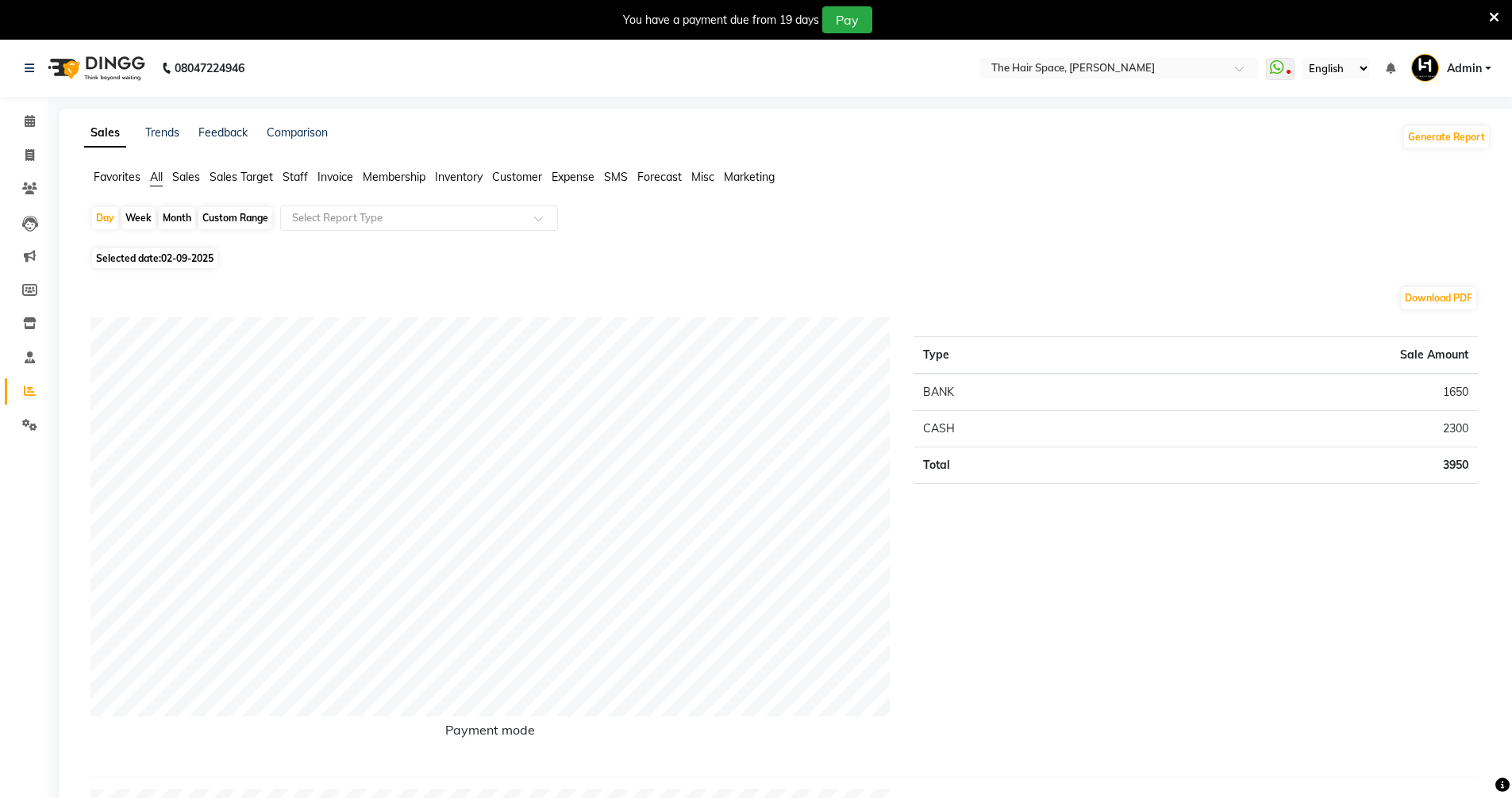
click at [159, 252] on span "Selected date: [DATE]" at bounding box center [155, 258] width 125 height 19
select select "9"
select select "2025"
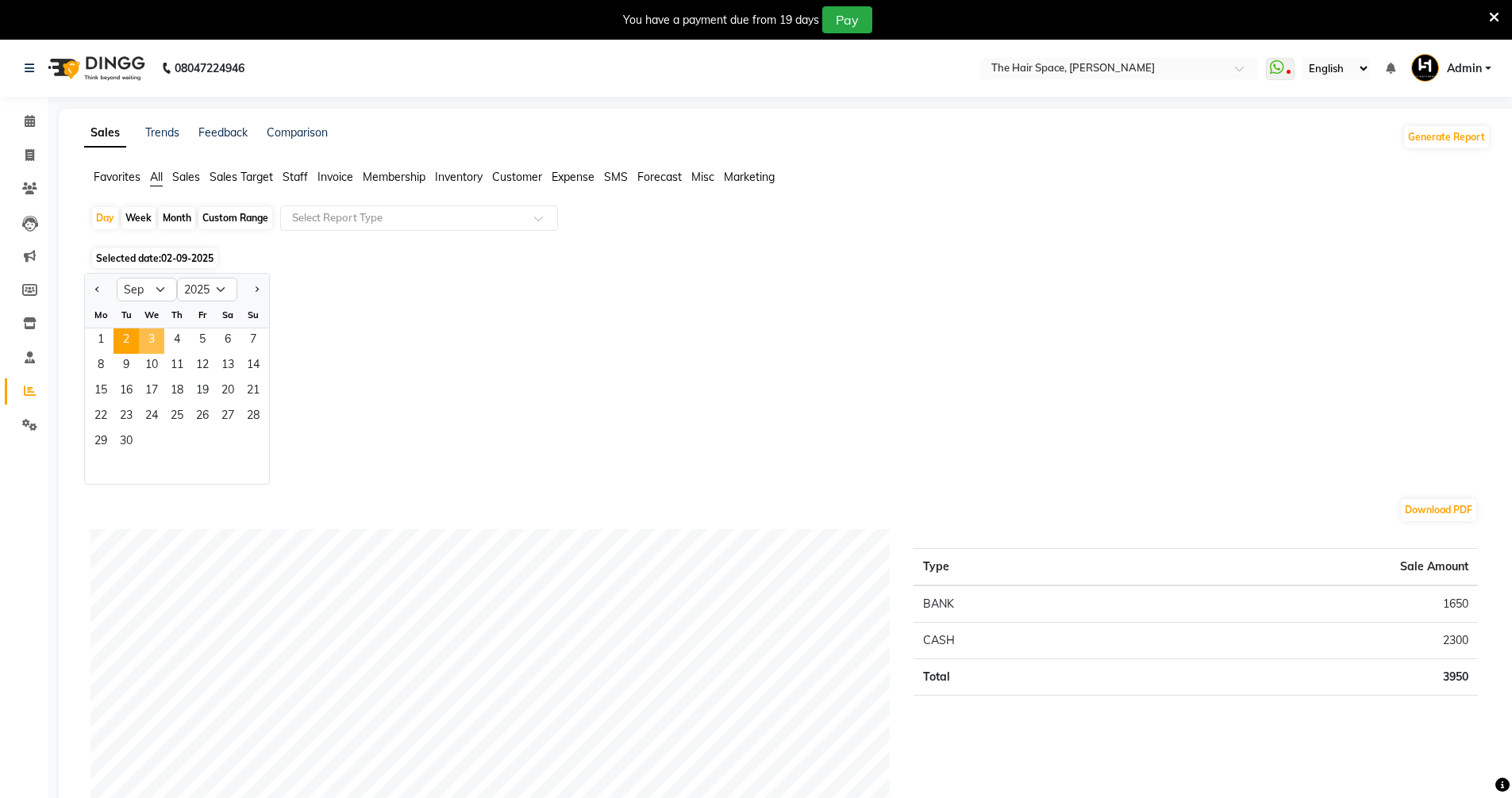
click at [147, 341] on span "3" at bounding box center [151, 341] width 26 height 26
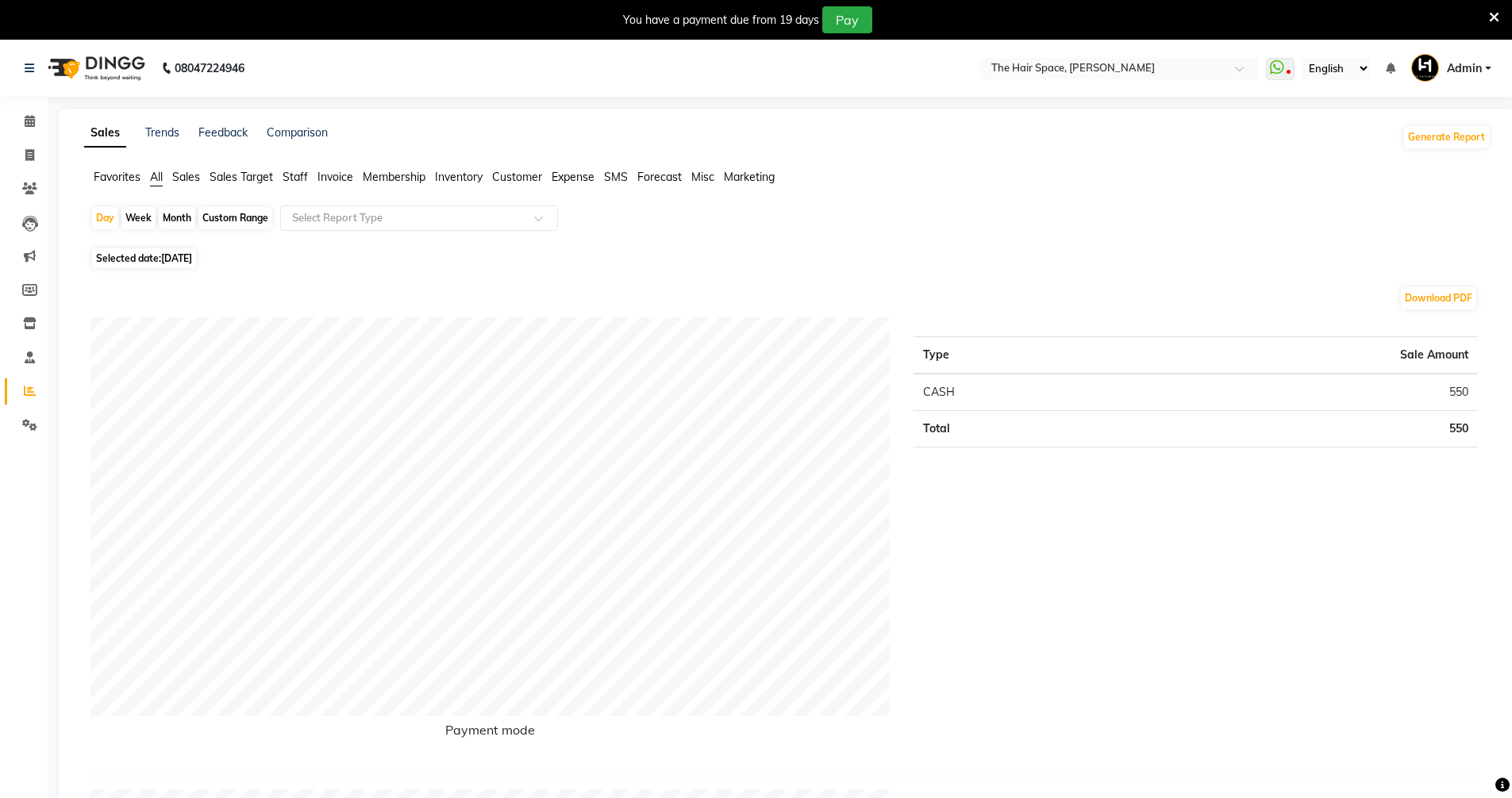
click at [169, 257] on span "[DATE]" at bounding box center [176, 258] width 31 height 11
select select "9"
select select "2025"
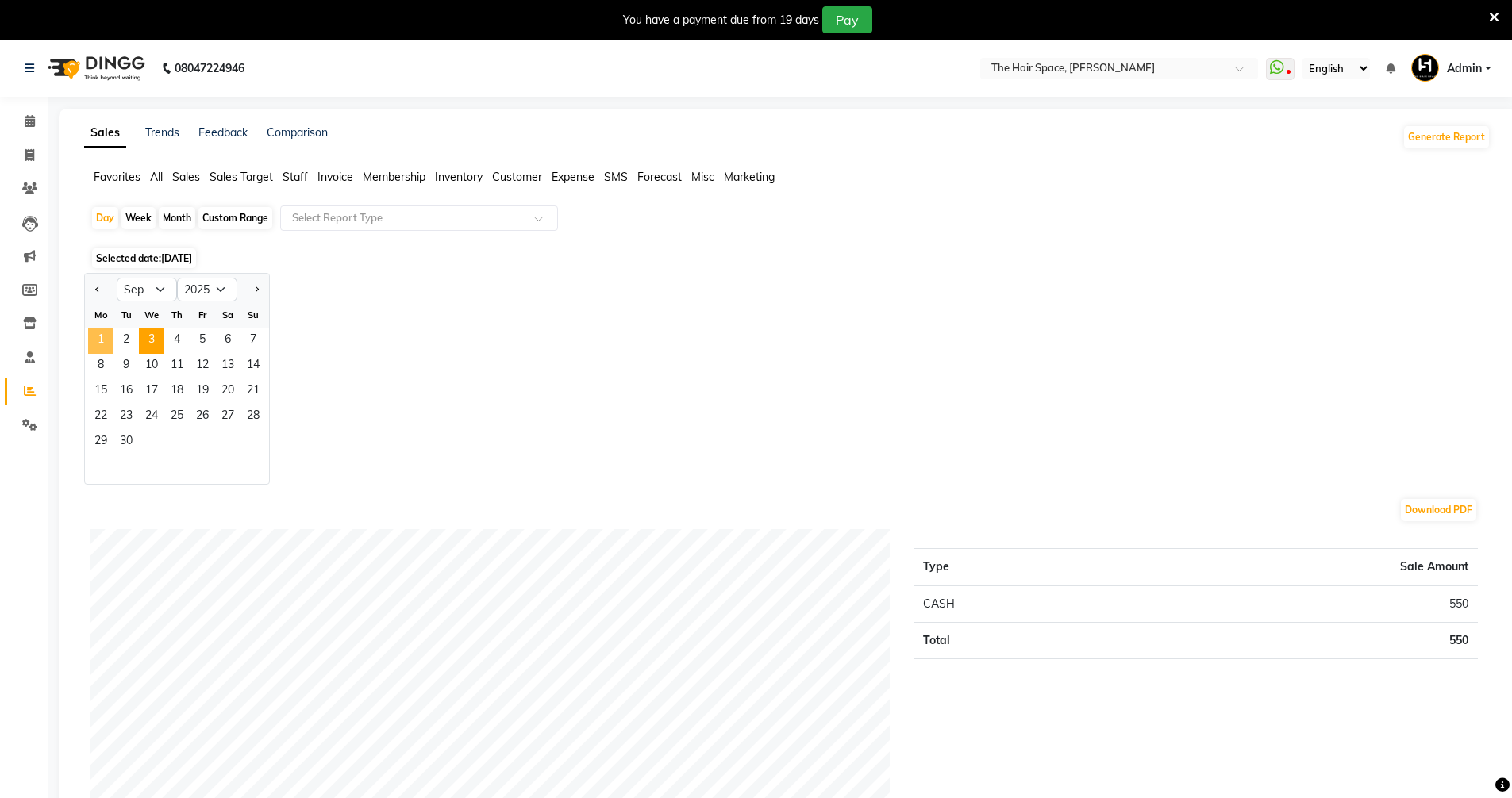
click at [103, 341] on span "1" at bounding box center [101, 341] width 26 height 26
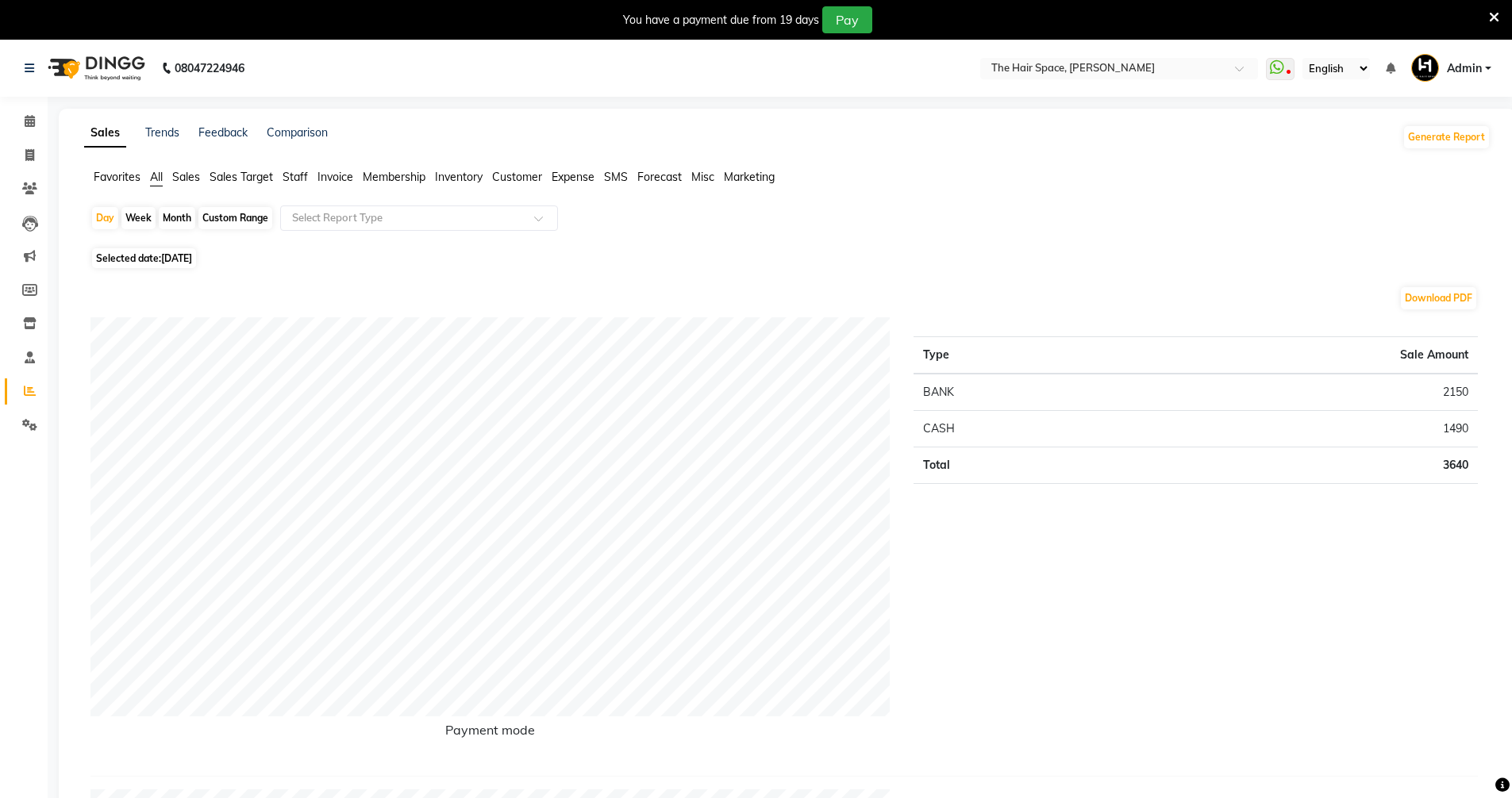
click at [167, 252] on span "[DATE]" at bounding box center [176, 258] width 31 height 11
select select "9"
select select "2025"
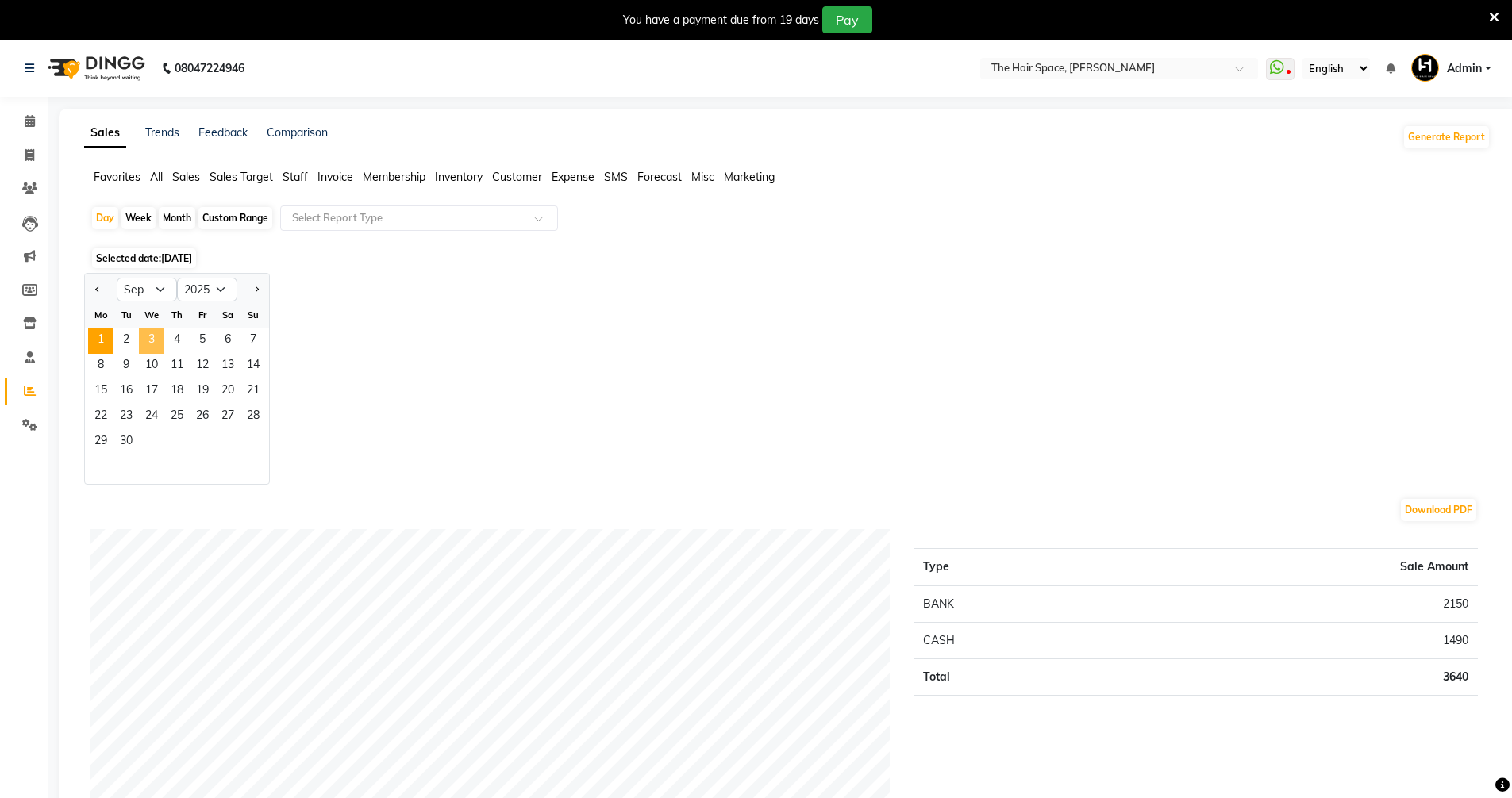
click at [151, 346] on span "3" at bounding box center [151, 341] width 26 height 26
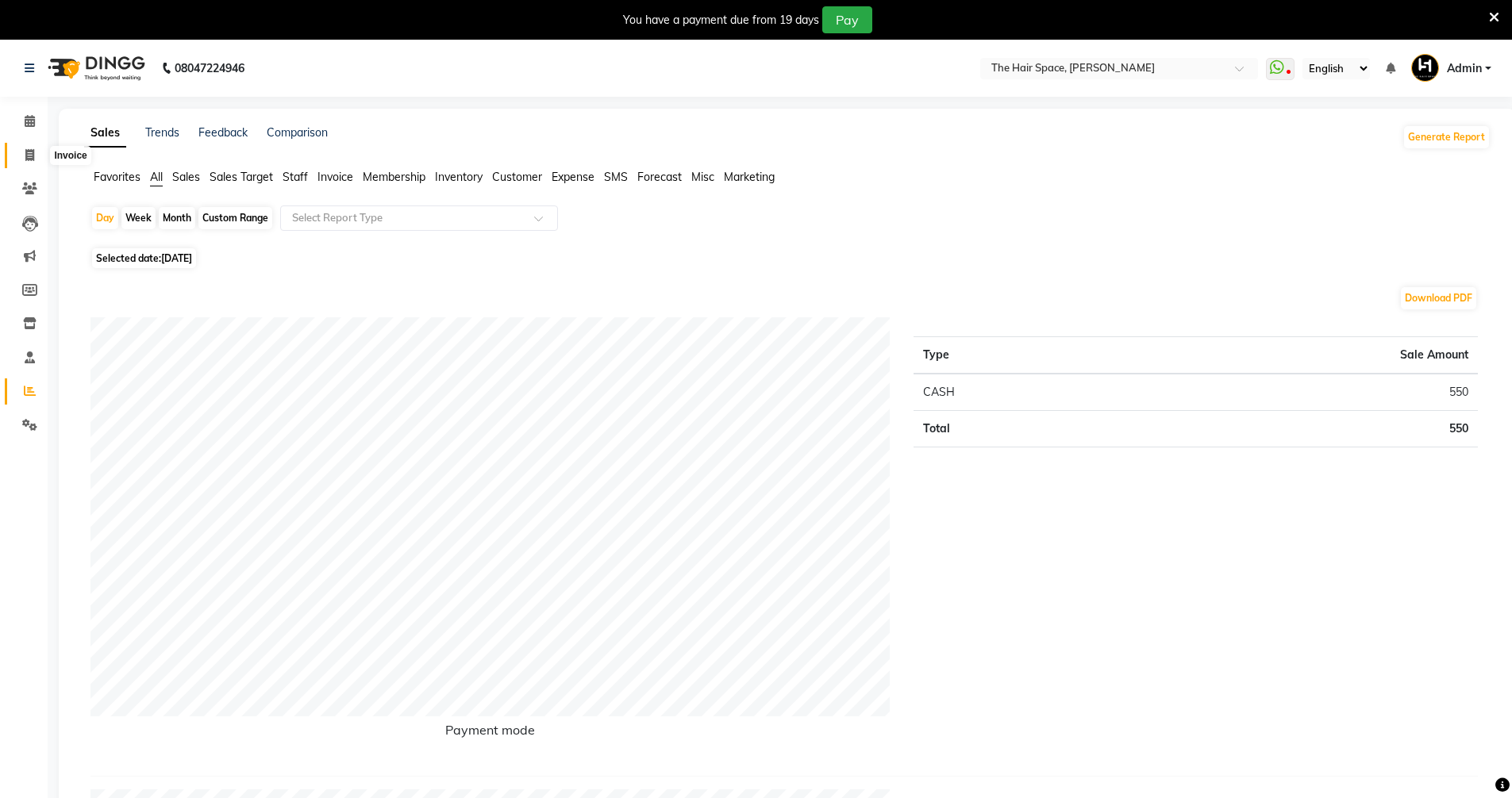
click at [26, 150] on icon at bounding box center [30, 154] width 9 height 11
select select "6663"
select select "service"
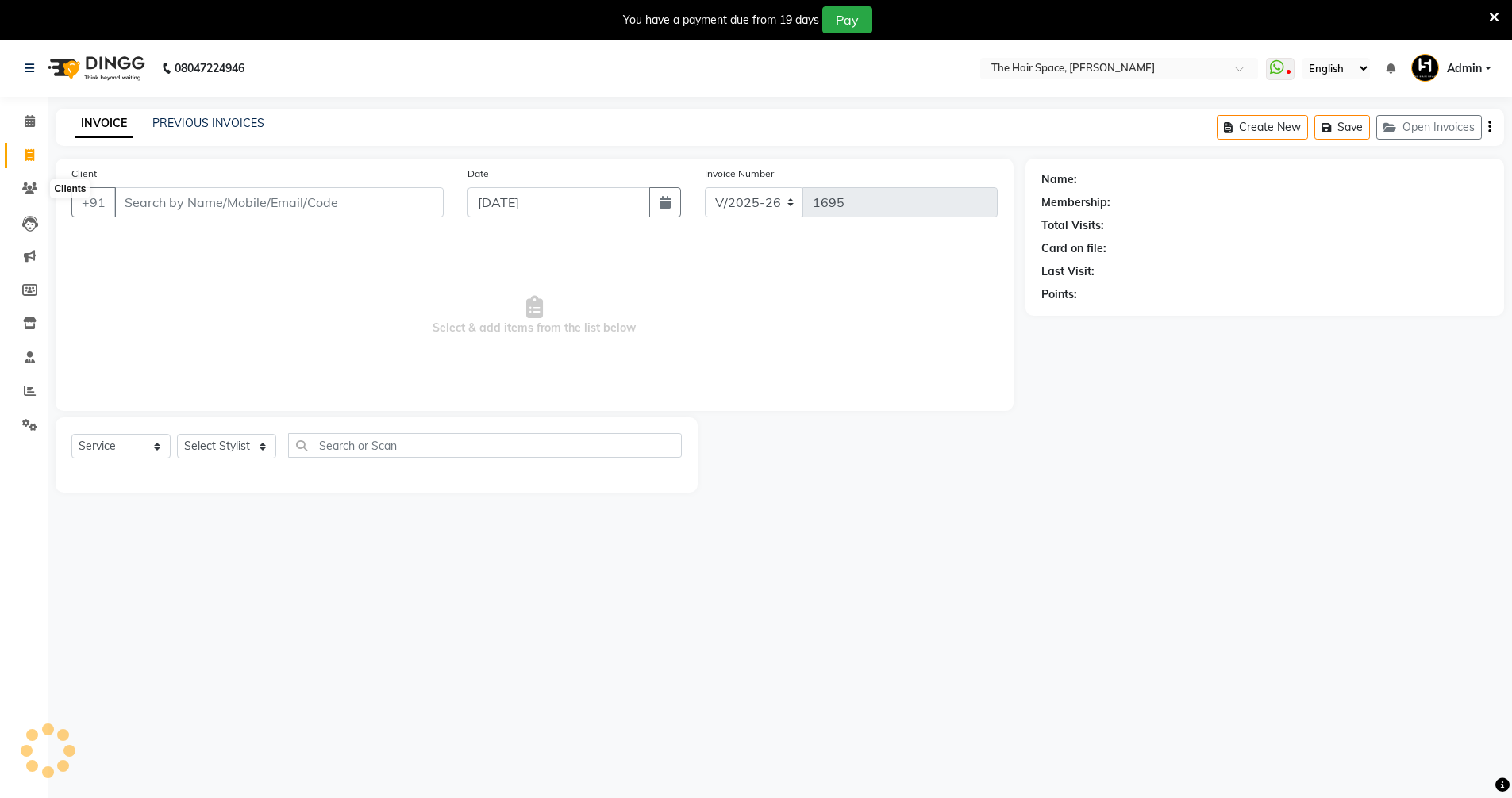
scroll to position [40, 0]
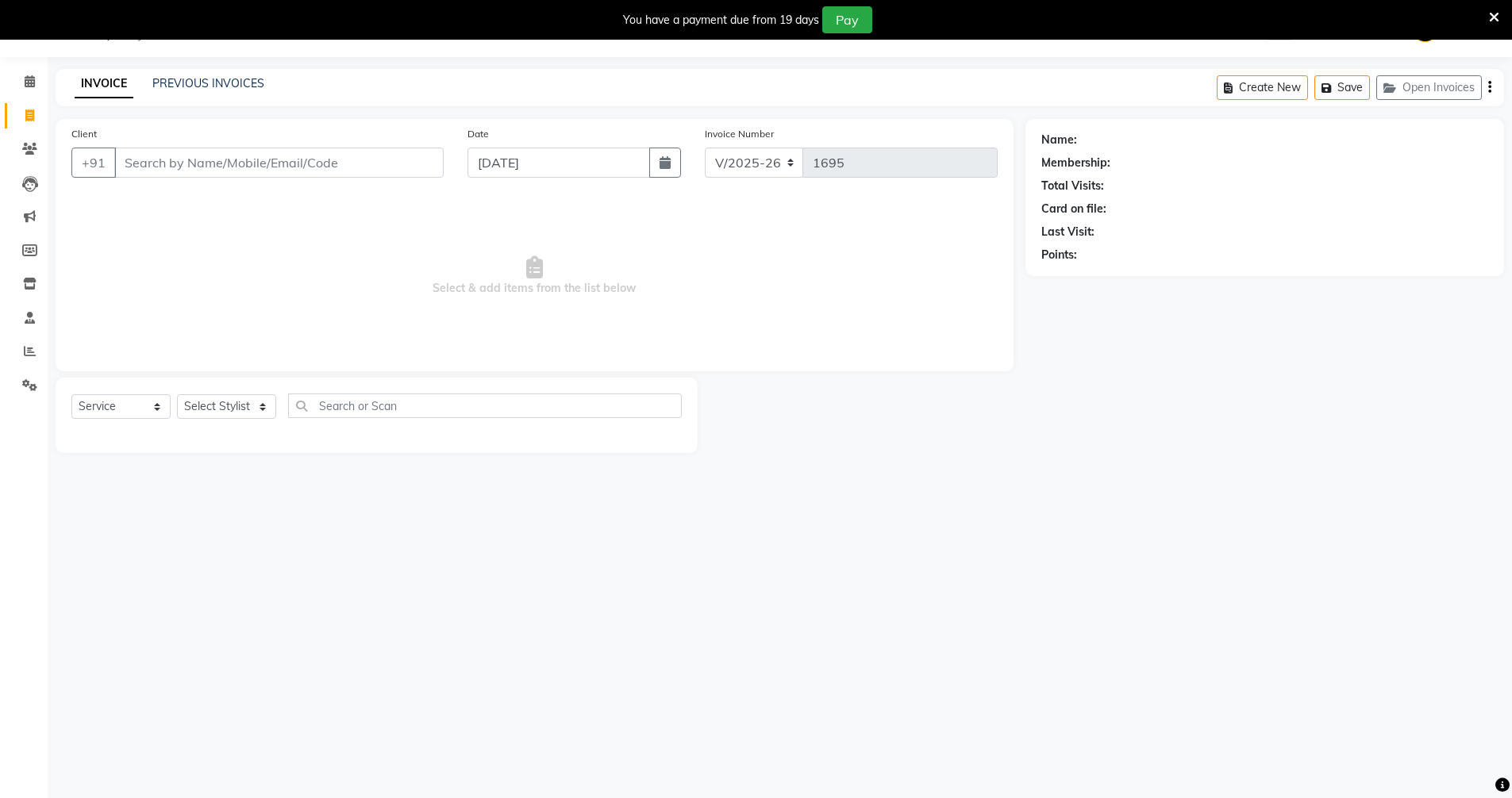
click at [737, 323] on div "Name: Membership: Total Visits: Card on file: Last Visit: Points:" at bounding box center [1270, 286] width 490 height 334
